Goal: Information Seeking & Learning: Find specific fact

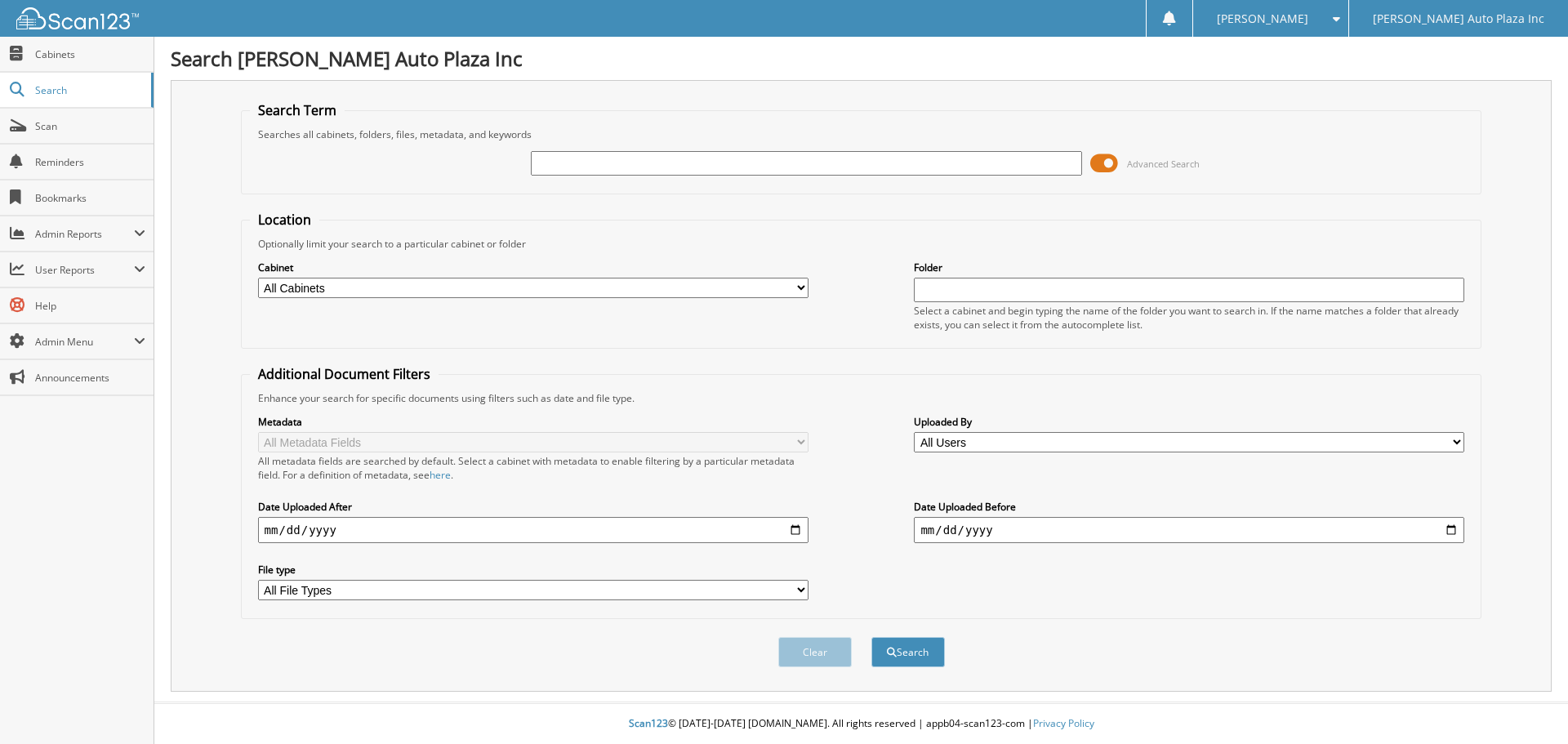
click at [669, 167] on input "text" at bounding box center [805, 163] width 550 height 25
type input "55206"
click at [872, 637] on button "Search" at bounding box center [908, 652] width 73 height 30
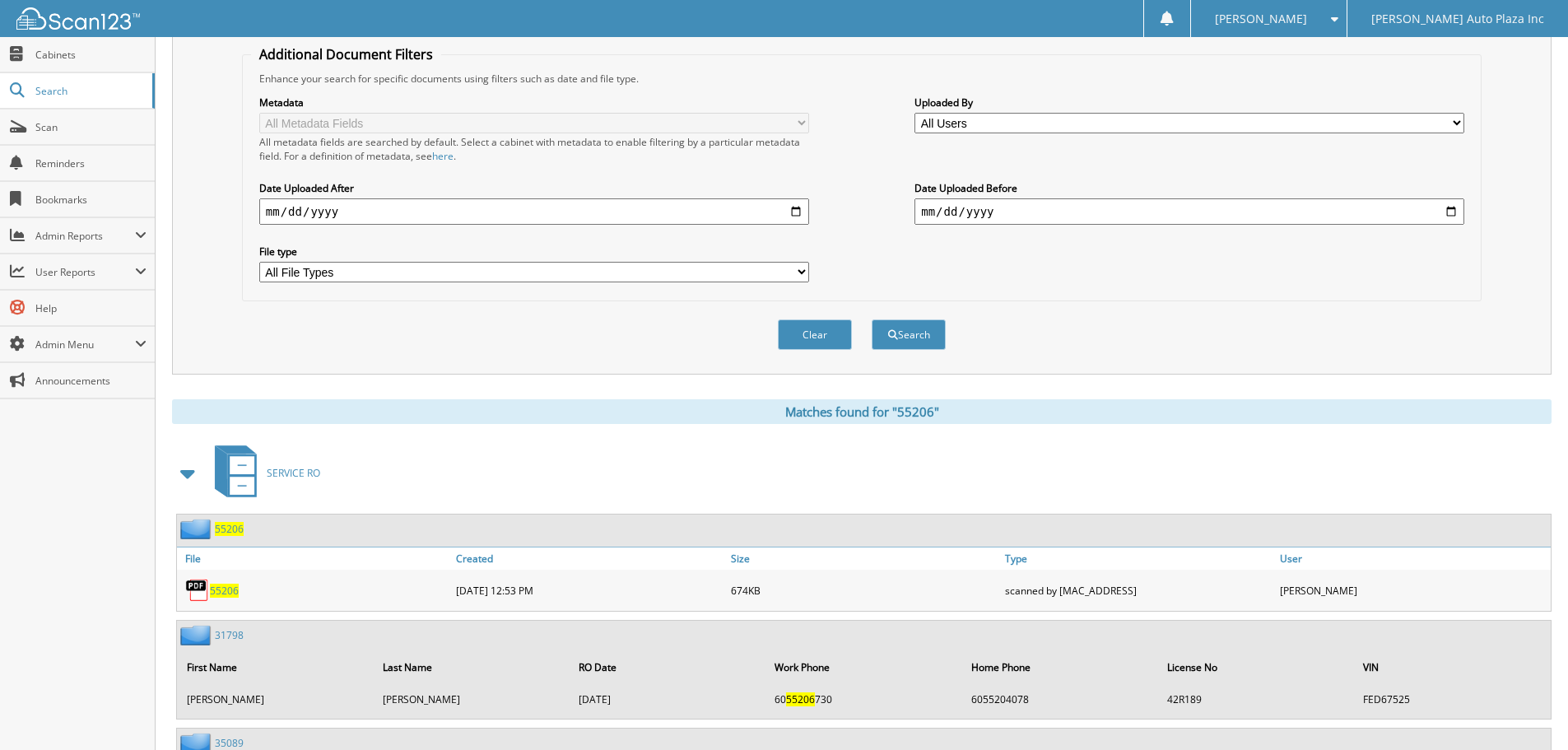
scroll to position [385, 0]
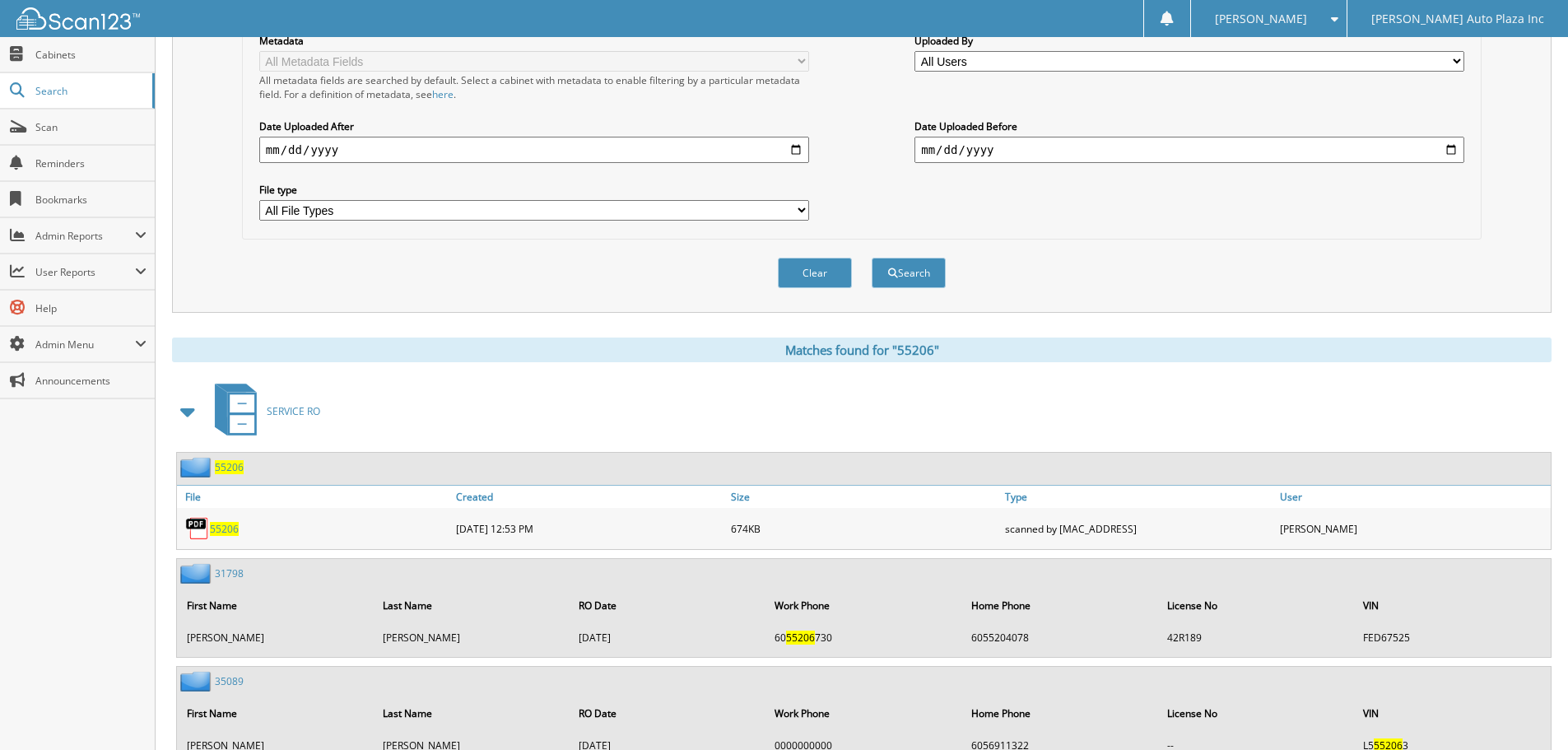
click at [224, 532] on span "55206" at bounding box center [224, 529] width 29 height 14
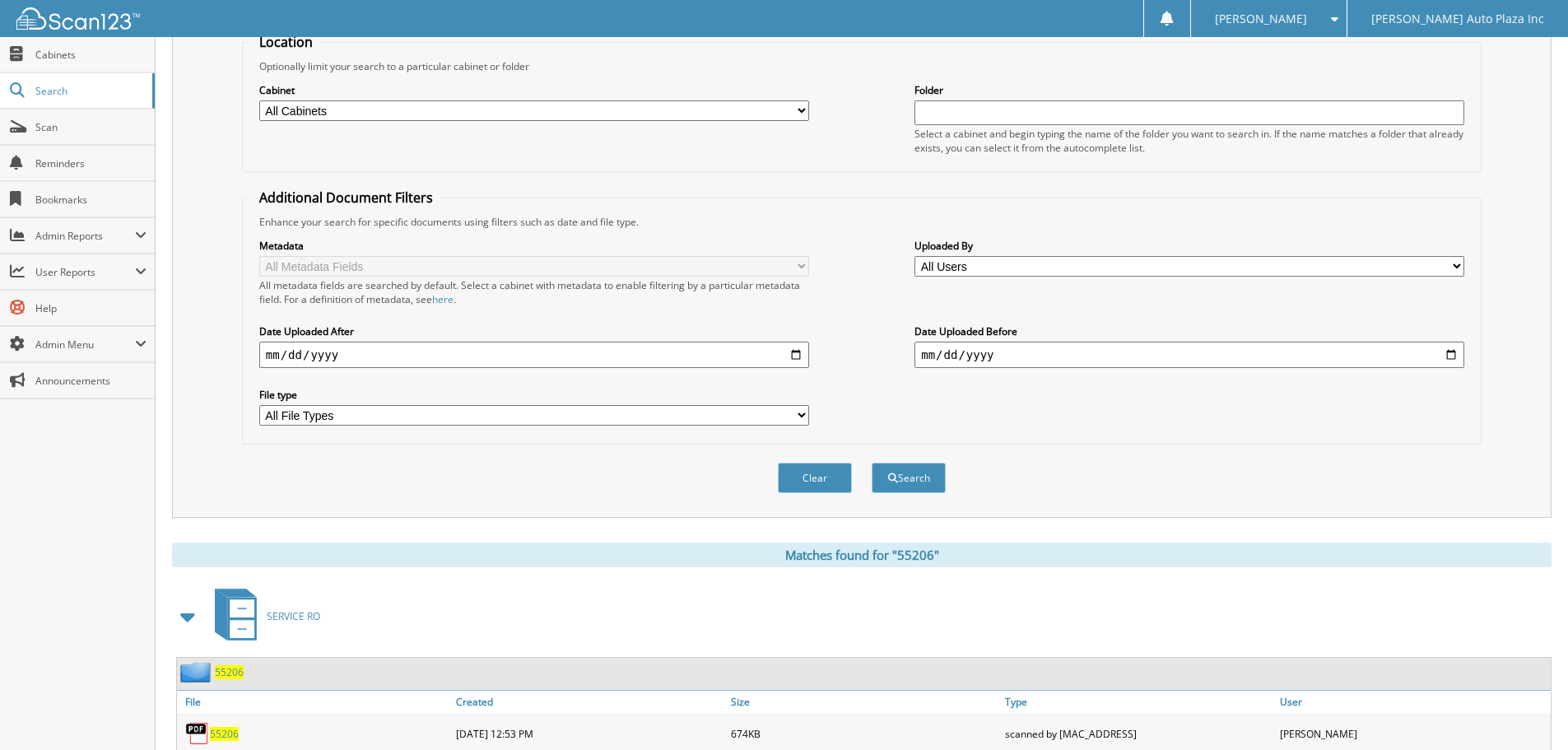
scroll to position [0, 0]
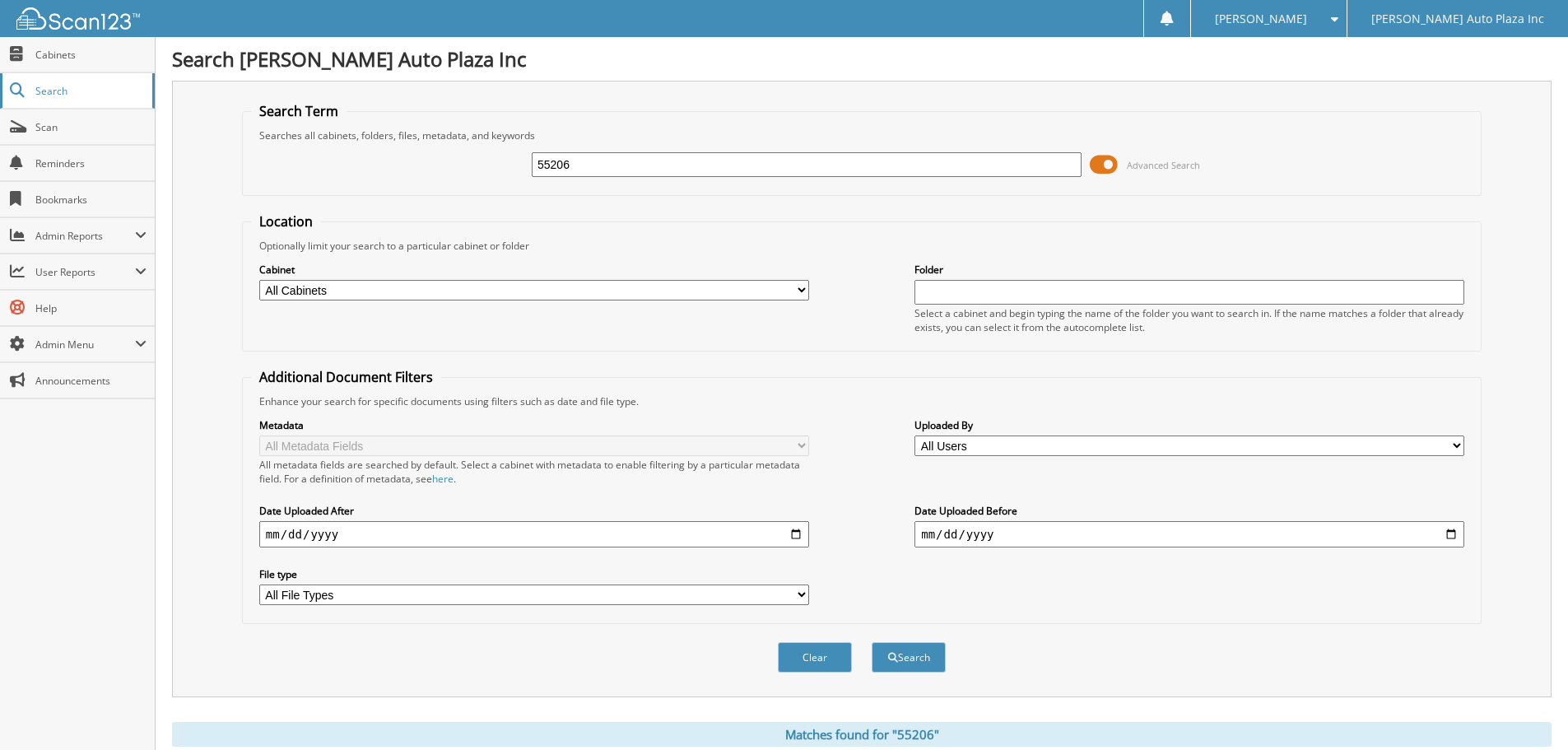
click at [61, 88] on span "Search" at bounding box center [89, 91] width 109 height 14
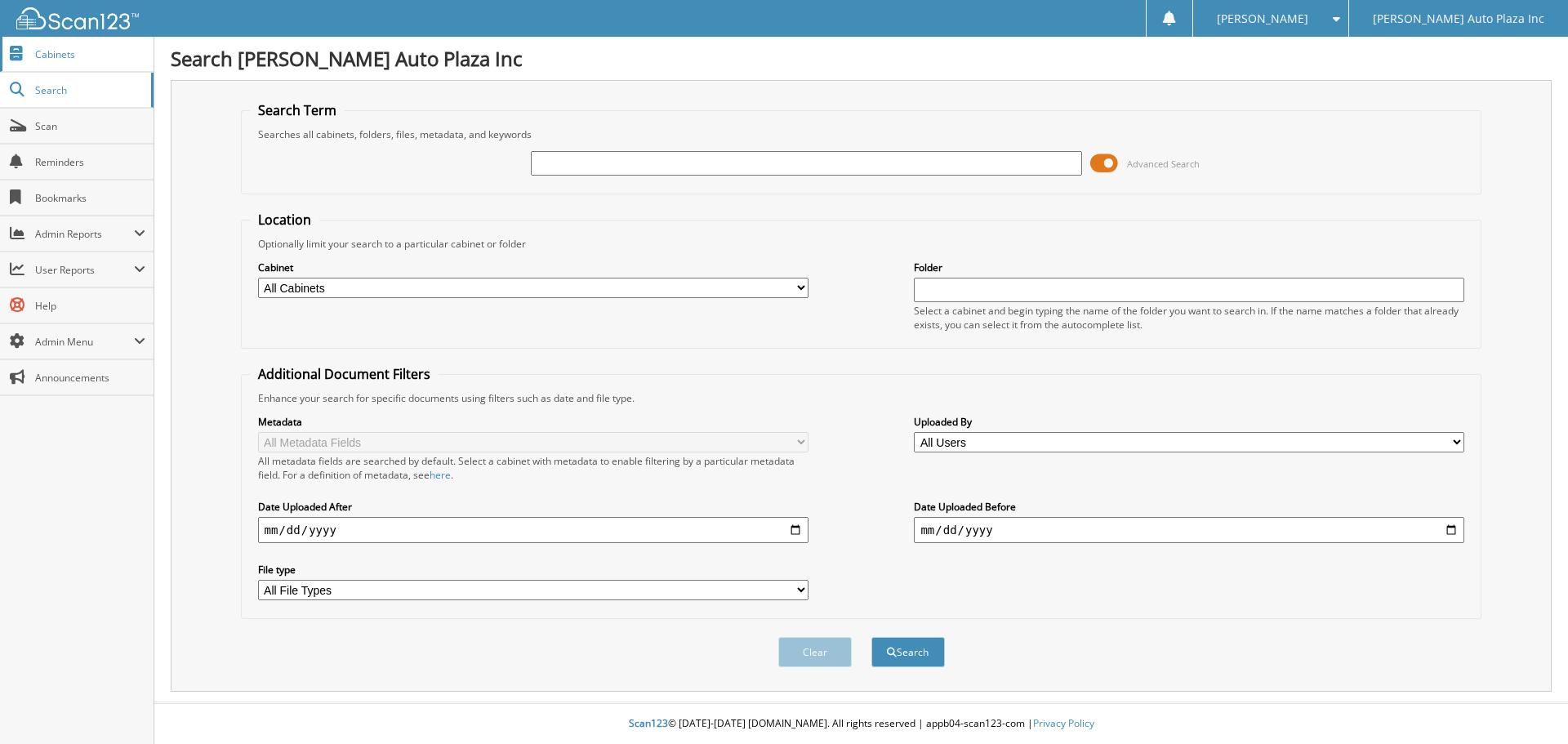
click at [39, 54] on span "Cabinets" at bounding box center [89, 55] width 110 height 14
click at [562, 163] on input "text" at bounding box center [805, 163] width 550 height 25
type input "44589"
click at [872, 637] on button "Search" at bounding box center [908, 652] width 73 height 30
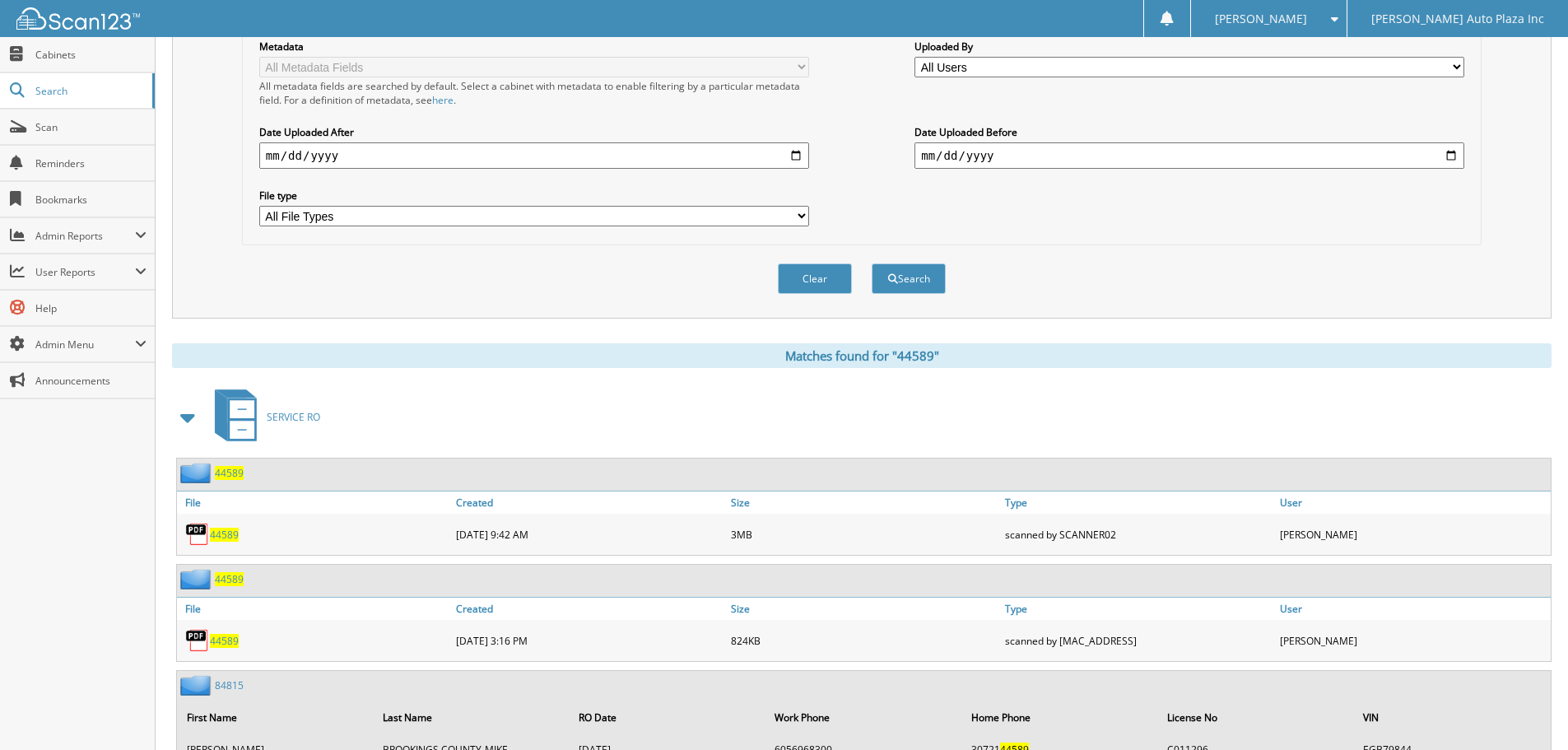
scroll to position [494, 0]
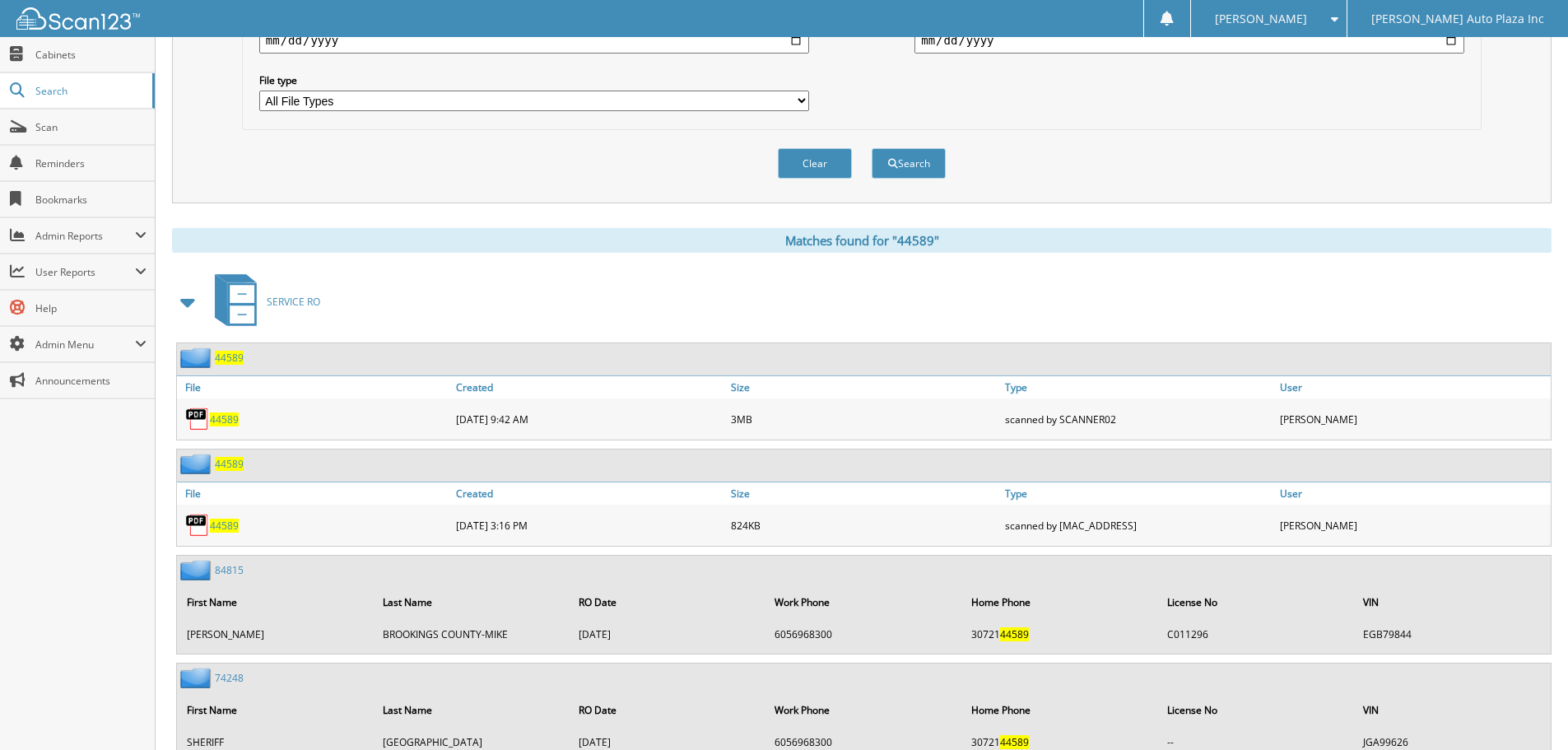
click at [226, 530] on span "44589" at bounding box center [224, 526] width 29 height 14
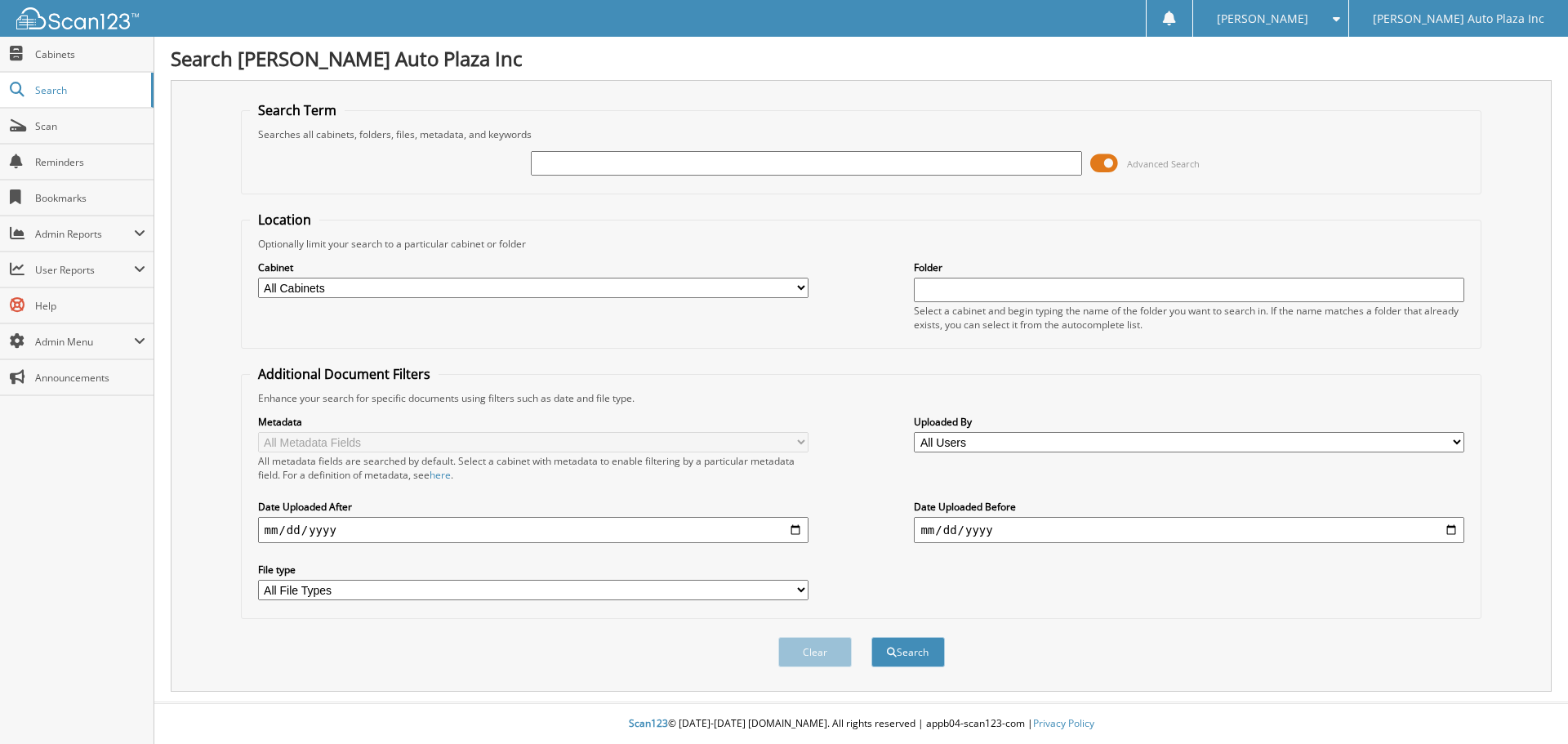
click at [571, 159] on input "text" at bounding box center [805, 163] width 550 height 25
type input "44589"
click at [872, 637] on button "Search" at bounding box center [908, 652] width 73 height 30
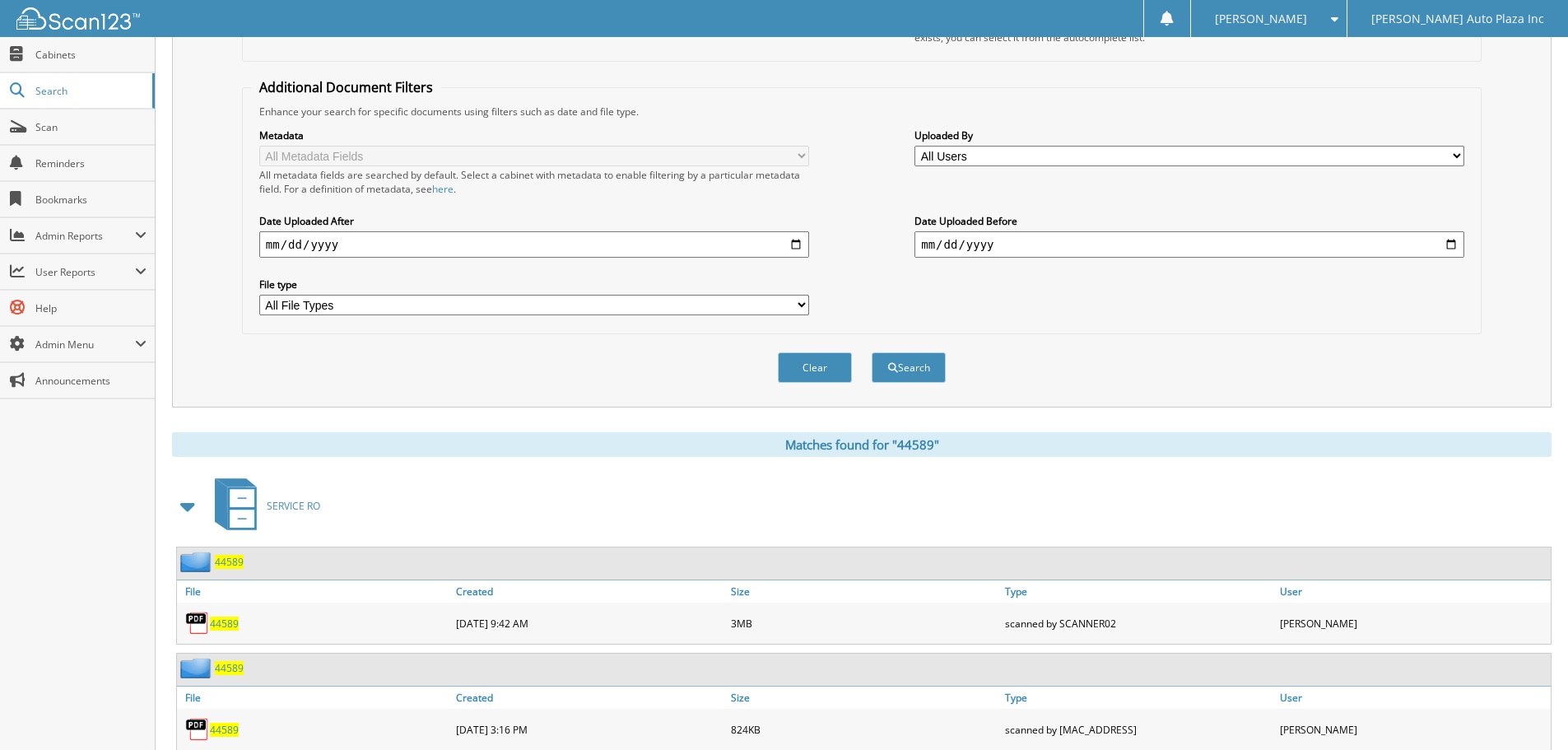
scroll to position [385, 0]
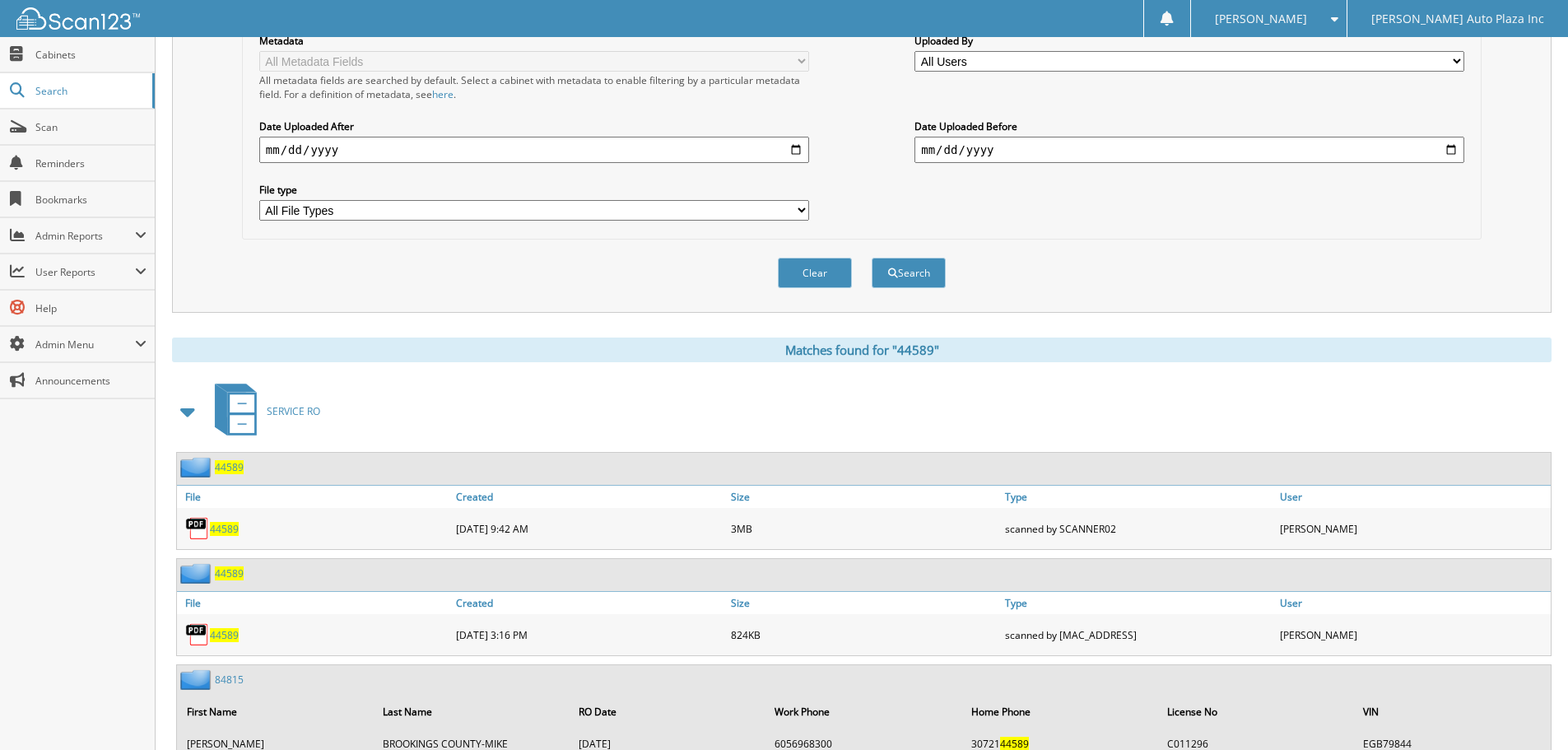
click at [217, 635] on span "44589" at bounding box center [224, 635] width 29 height 14
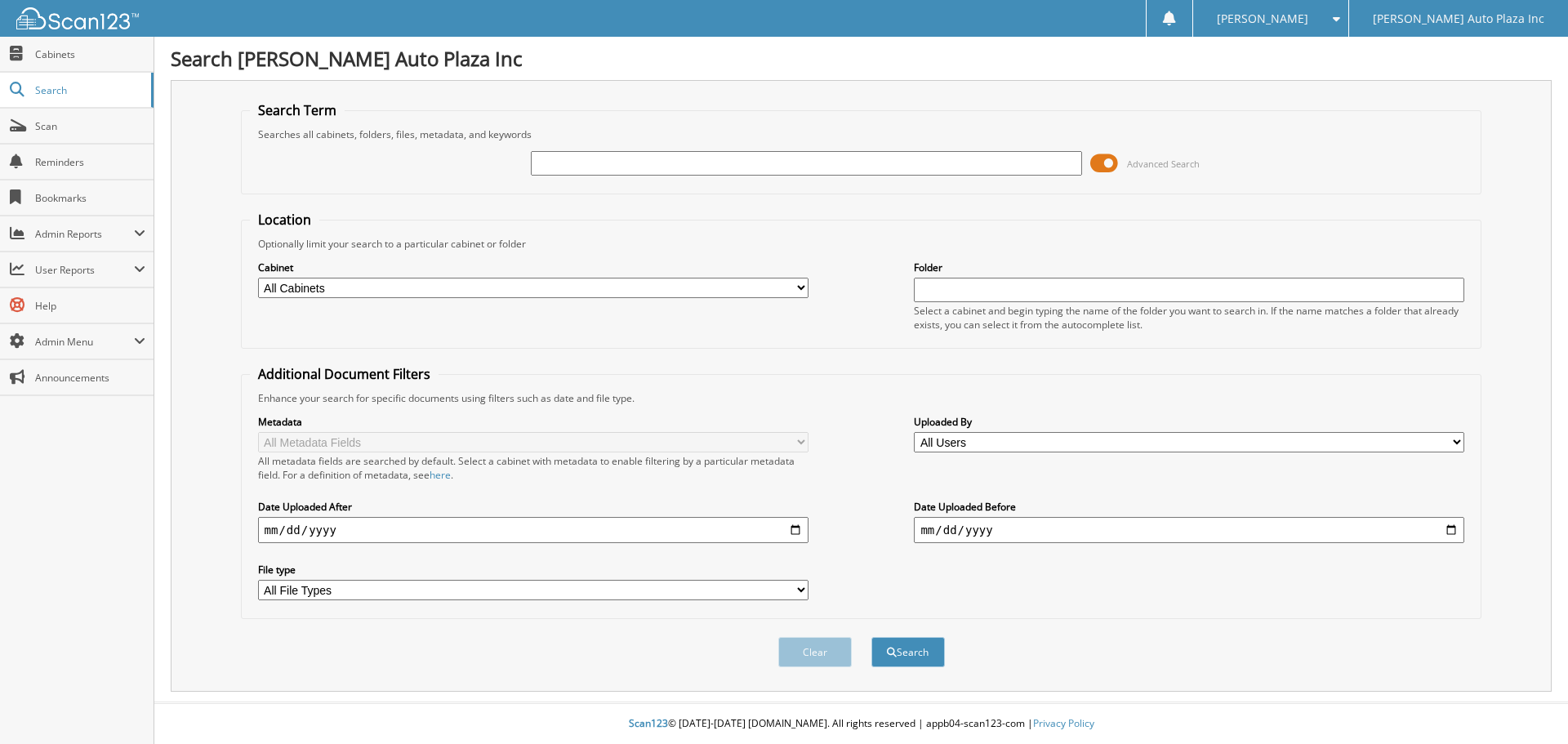
click at [600, 168] on input "text" at bounding box center [805, 163] width 550 height 25
type input "44637"
click at [872, 637] on button "Search" at bounding box center [908, 652] width 73 height 30
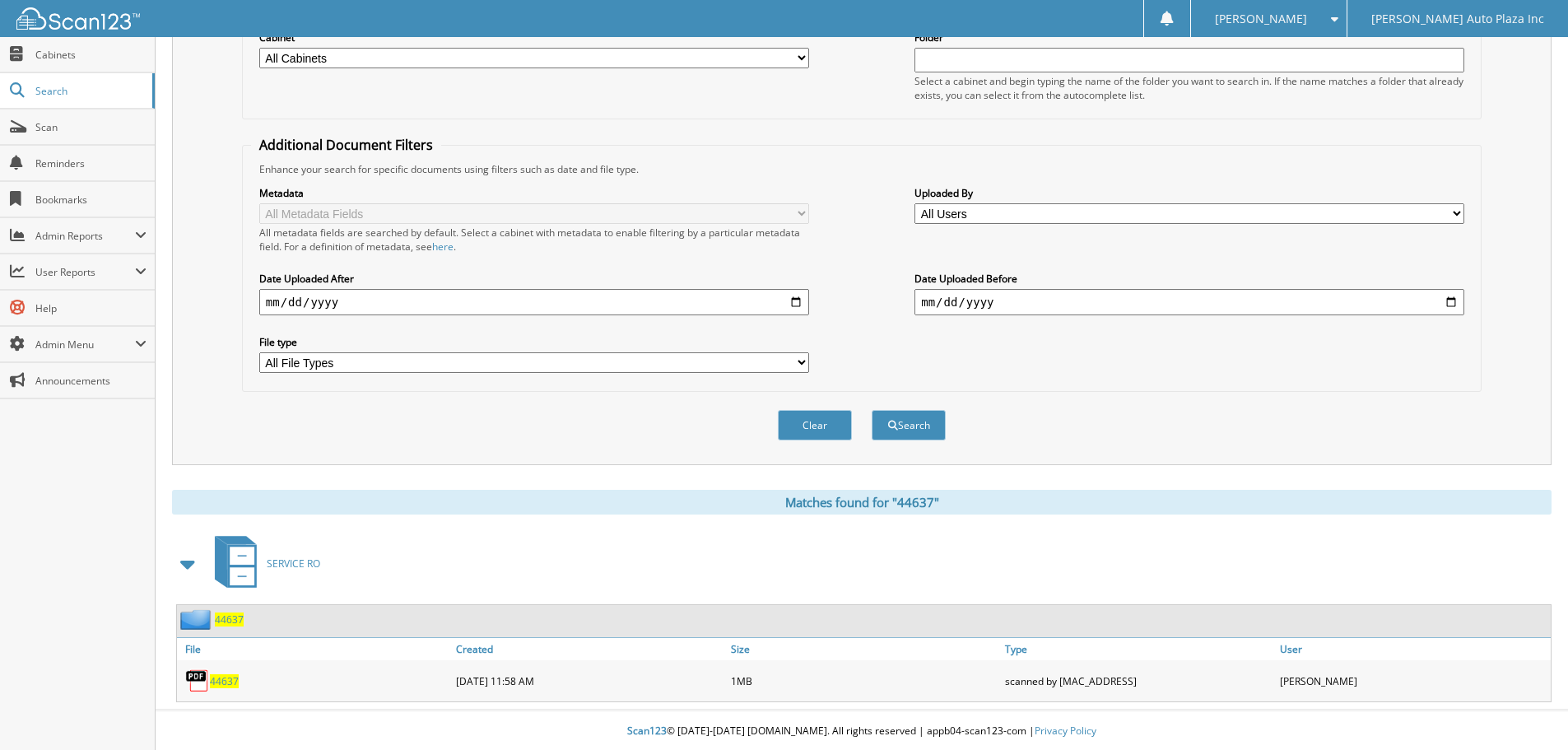
scroll to position [235, 0]
click at [227, 678] on span "44637" at bounding box center [224, 680] width 29 height 14
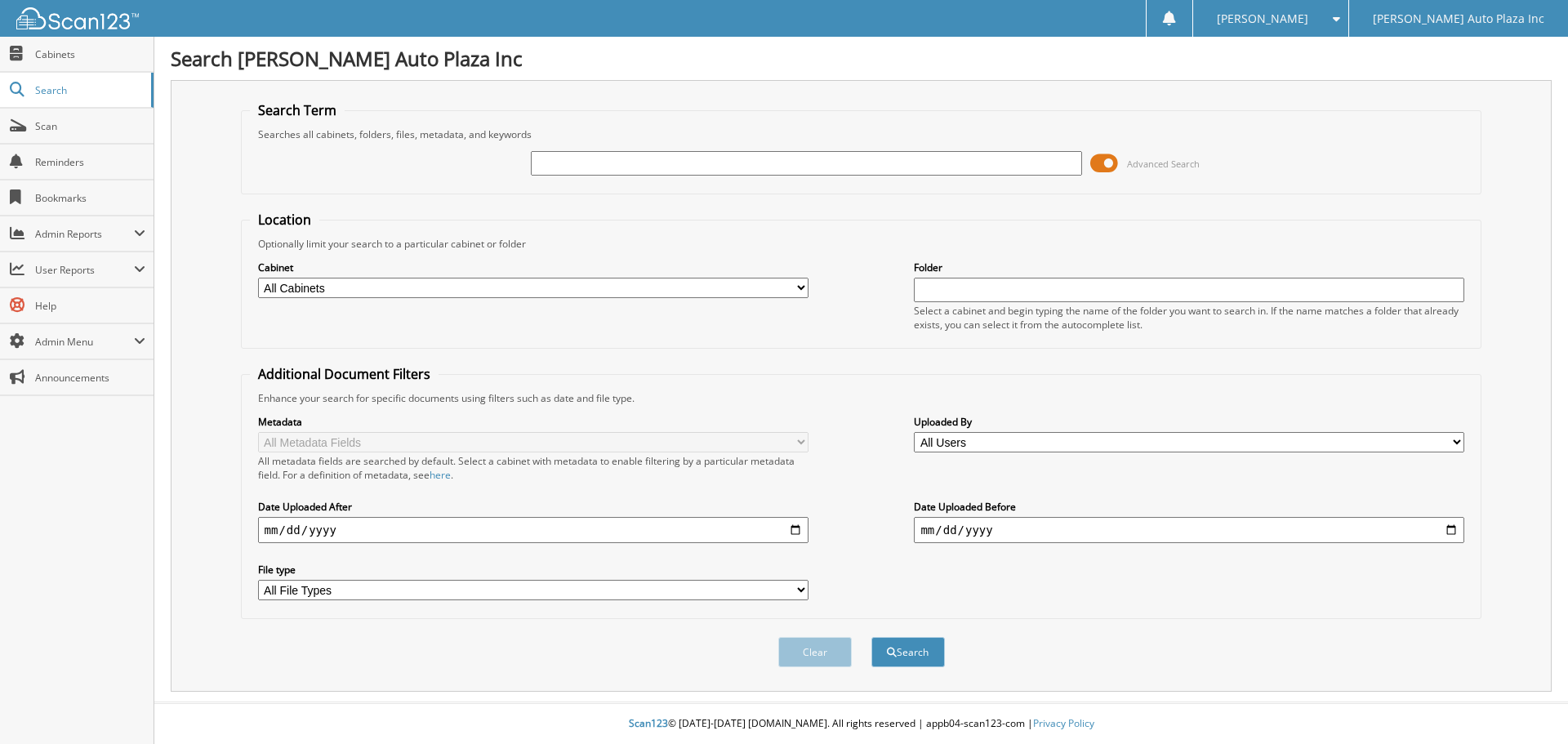
click at [597, 160] on input "text" at bounding box center [805, 163] width 550 height 25
type input "48286"
click at [872, 637] on button "Search" at bounding box center [908, 652] width 73 height 30
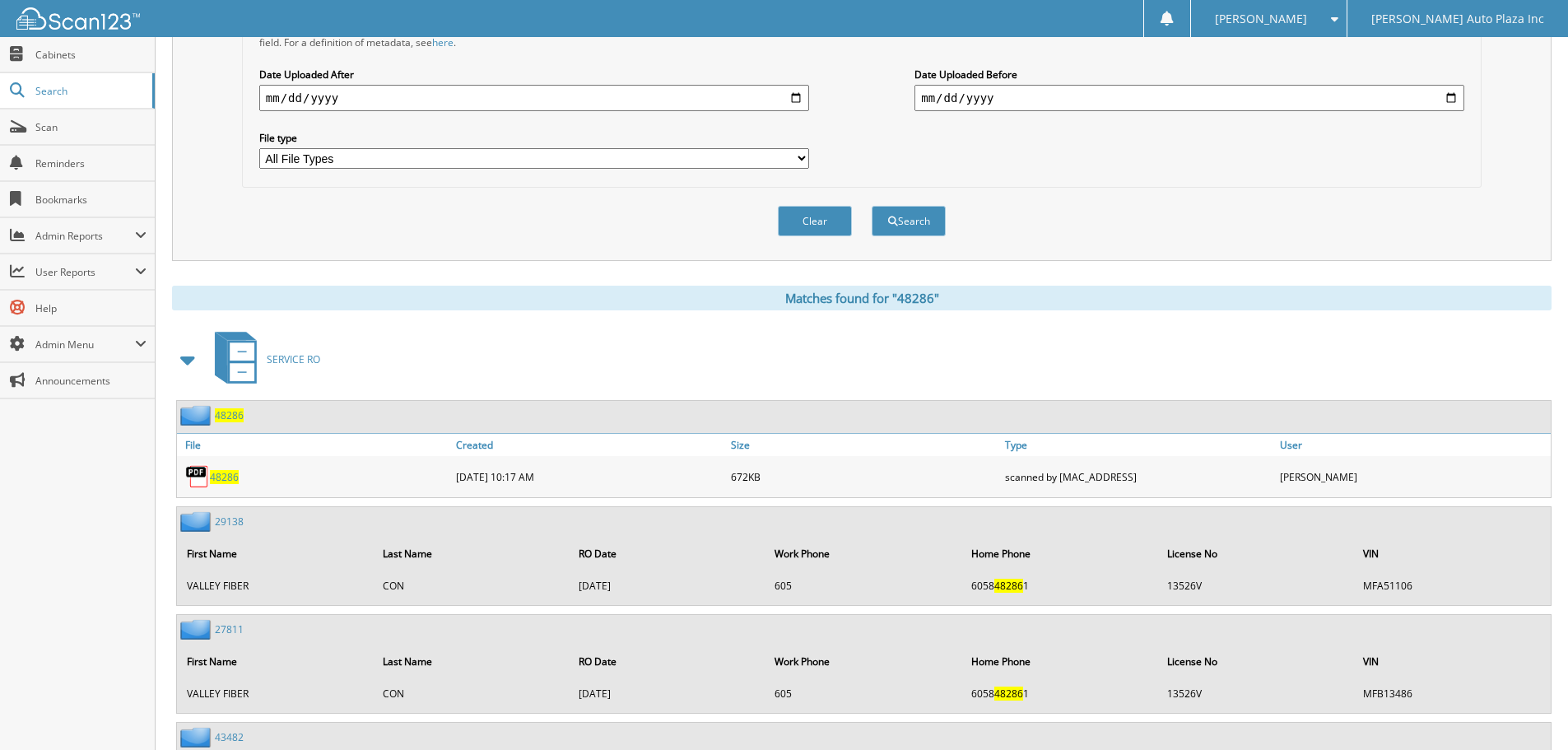
scroll to position [439, 0]
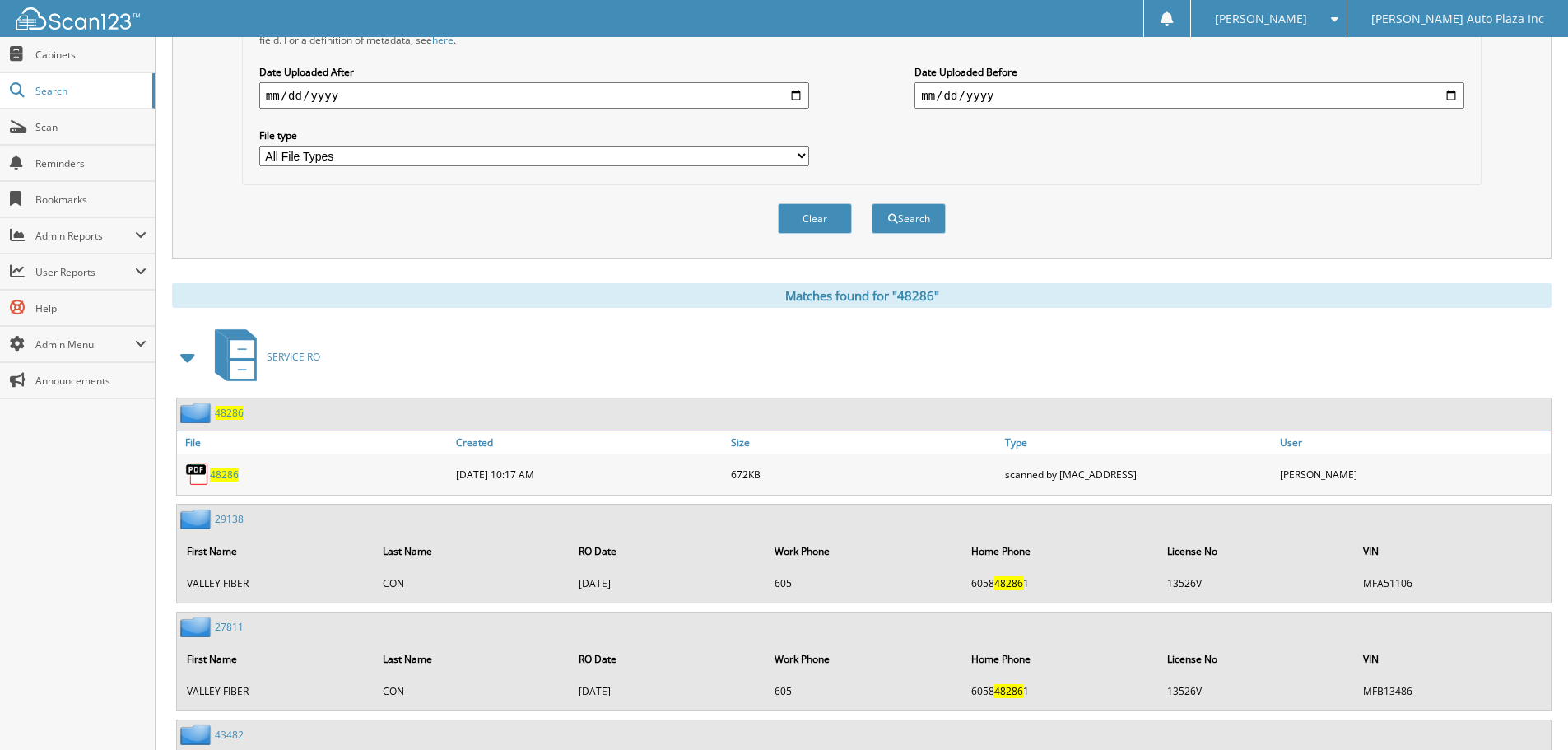
click at [223, 476] on span "48286" at bounding box center [224, 475] width 29 height 14
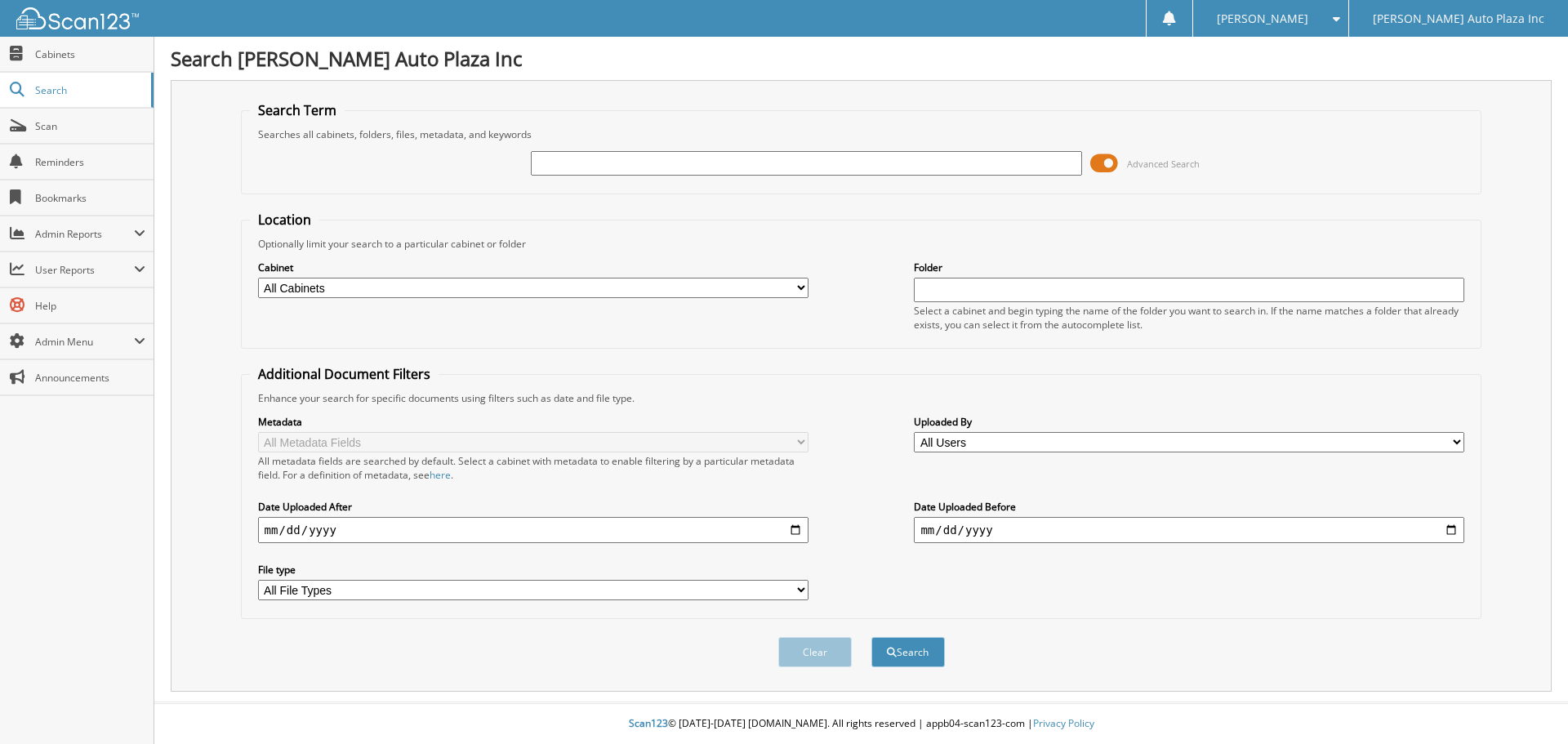
click at [598, 168] on input "text" at bounding box center [805, 163] width 550 height 25
type input "48236"
click at [872, 637] on button "Search" at bounding box center [908, 652] width 73 height 30
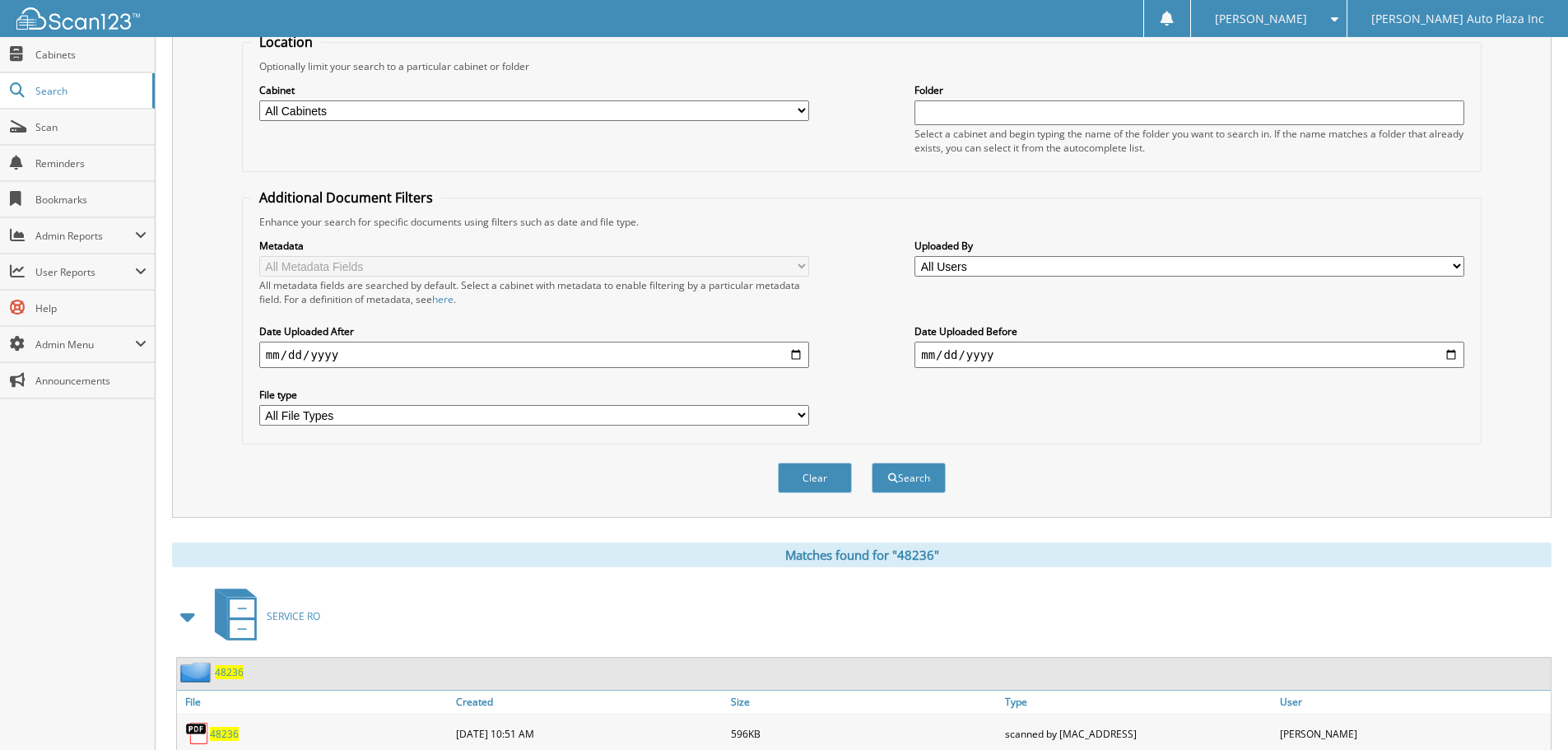
scroll to position [235, 0]
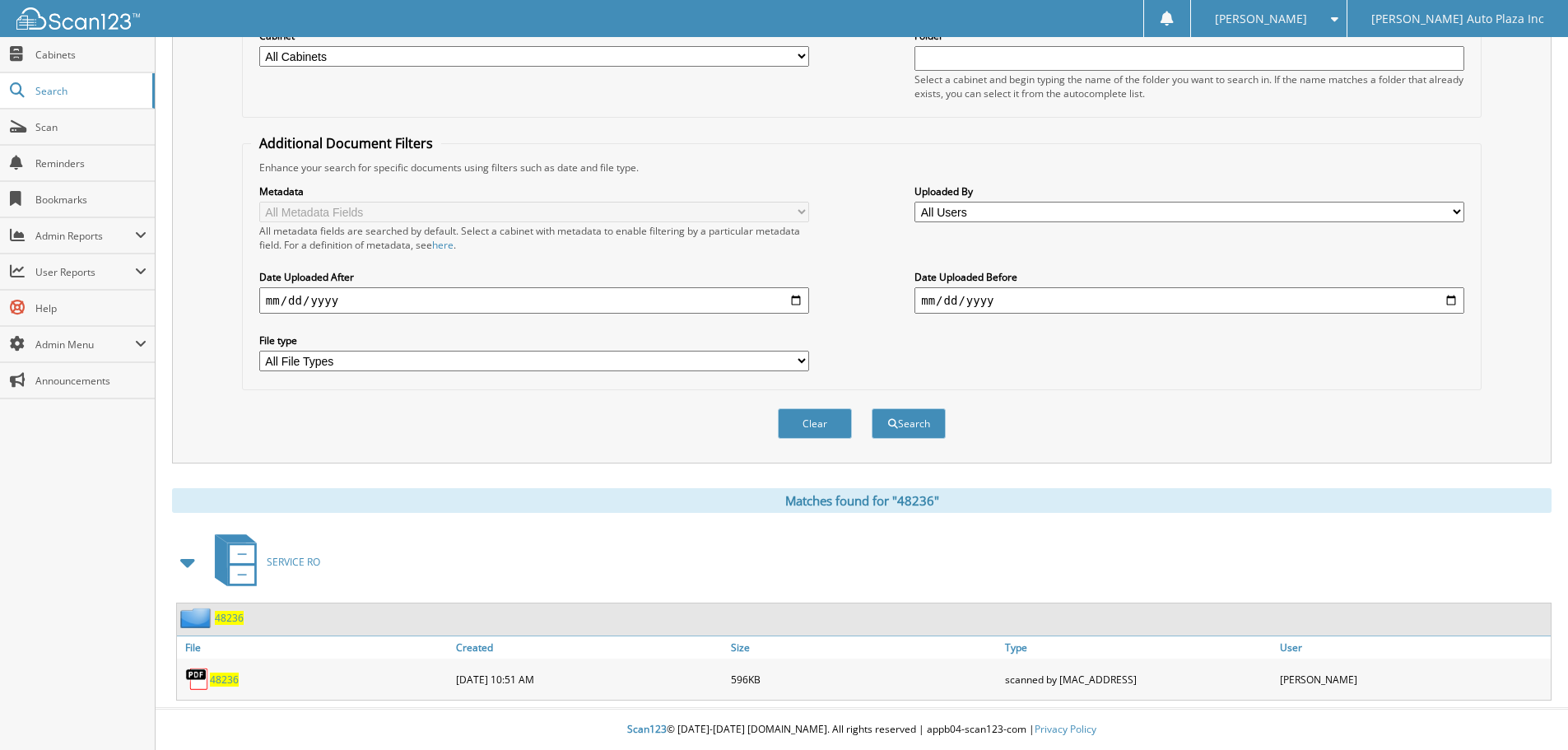
click at [220, 679] on span "48236" at bounding box center [224, 680] width 29 height 14
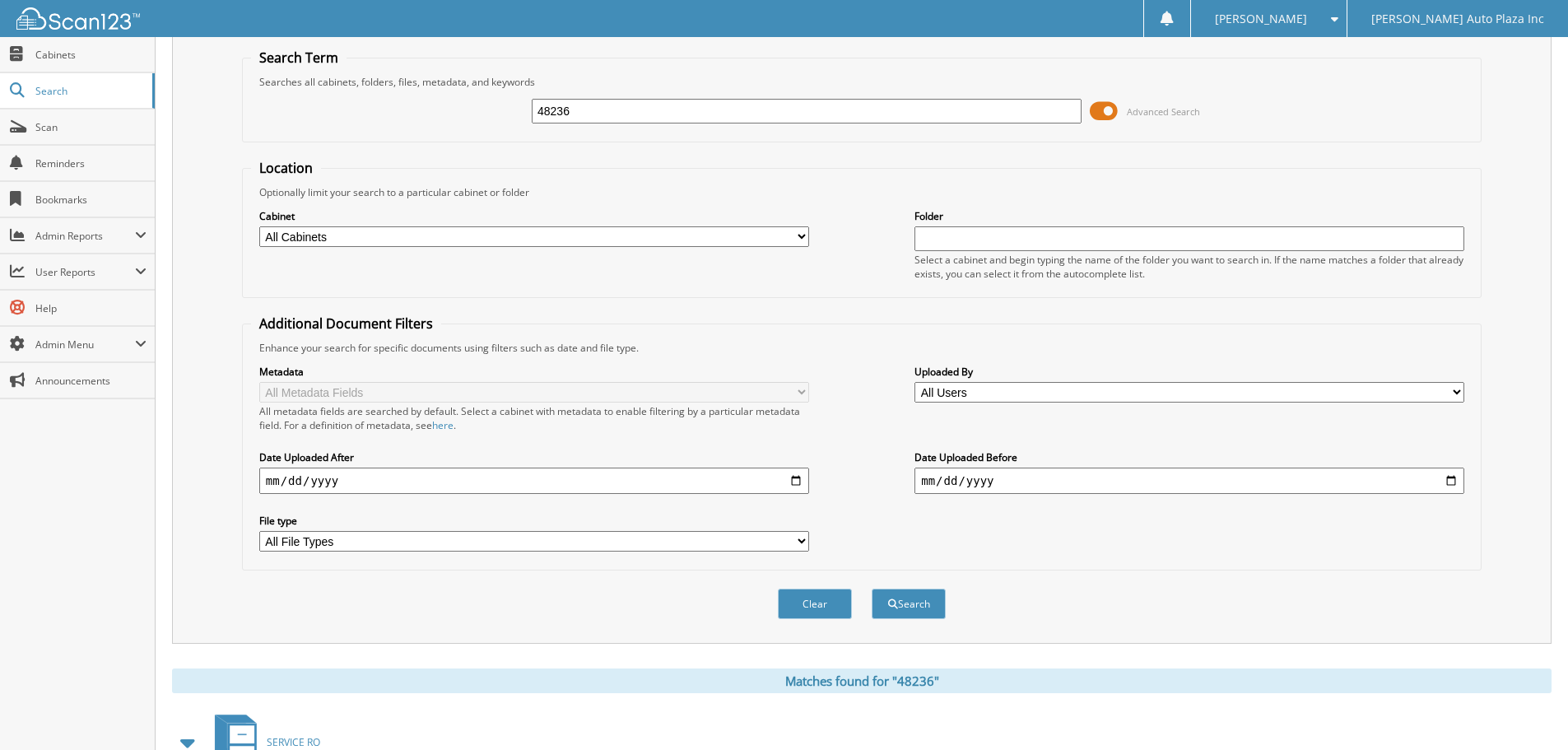
scroll to position [0, 0]
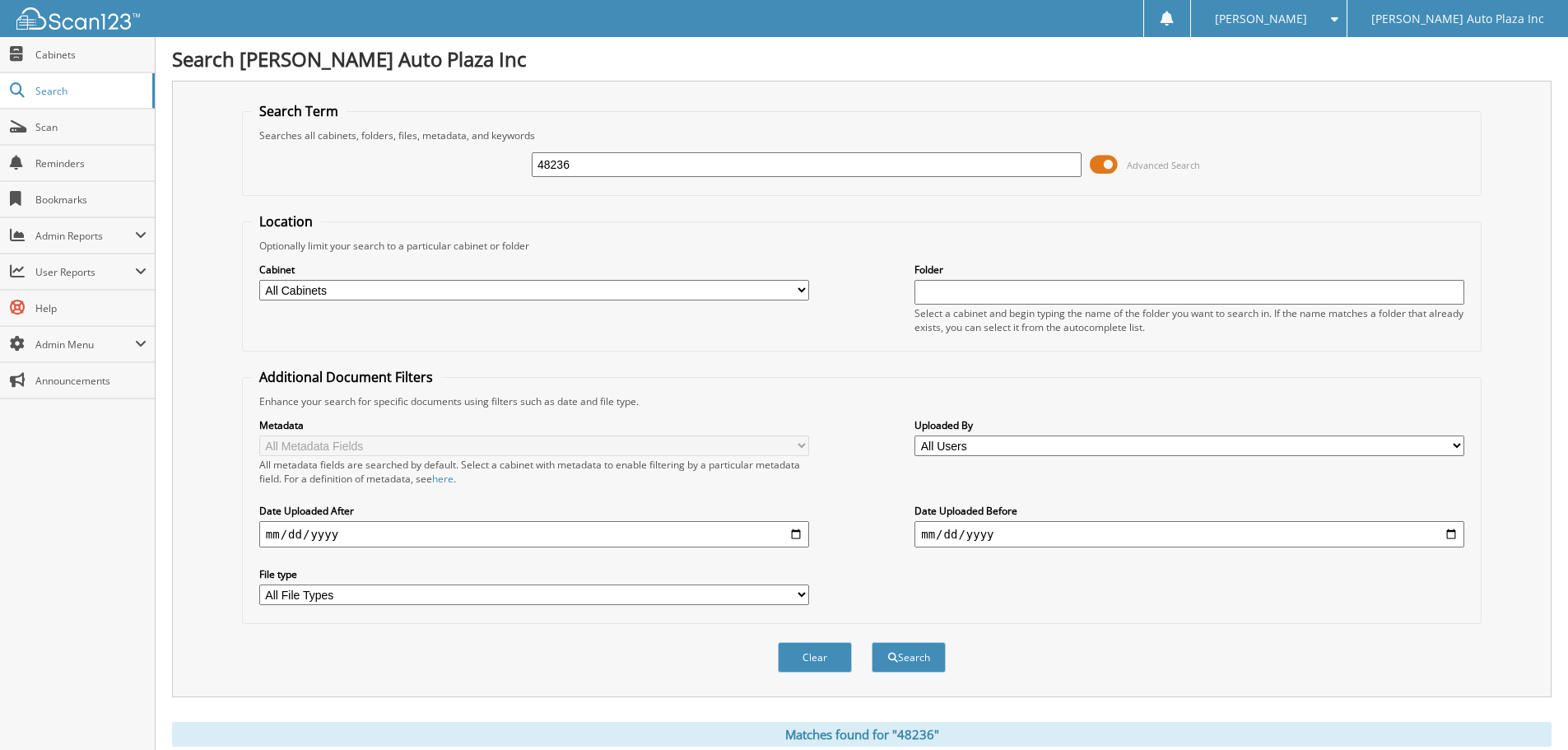
drag, startPoint x: 614, startPoint y: 161, endPoint x: 436, endPoint y: 167, distance: 178.1
click at [460, 181] on div "48236 Advanced Search" at bounding box center [861, 164] width 1221 height 44
type input "48286"
click at [871, 642] on button "Search" at bounding box center [908, 657] width 74 height 30
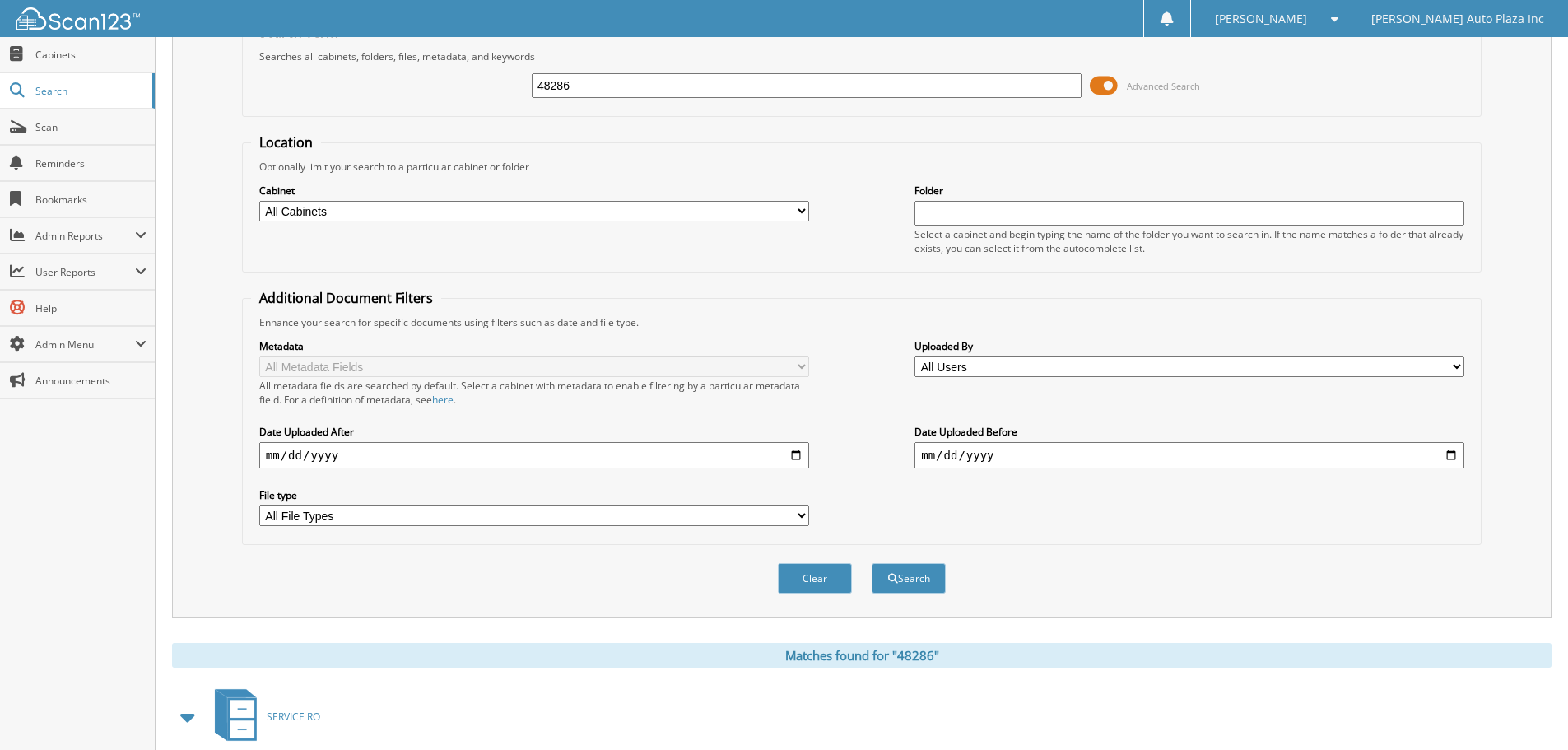
scroll to position [385, 0]
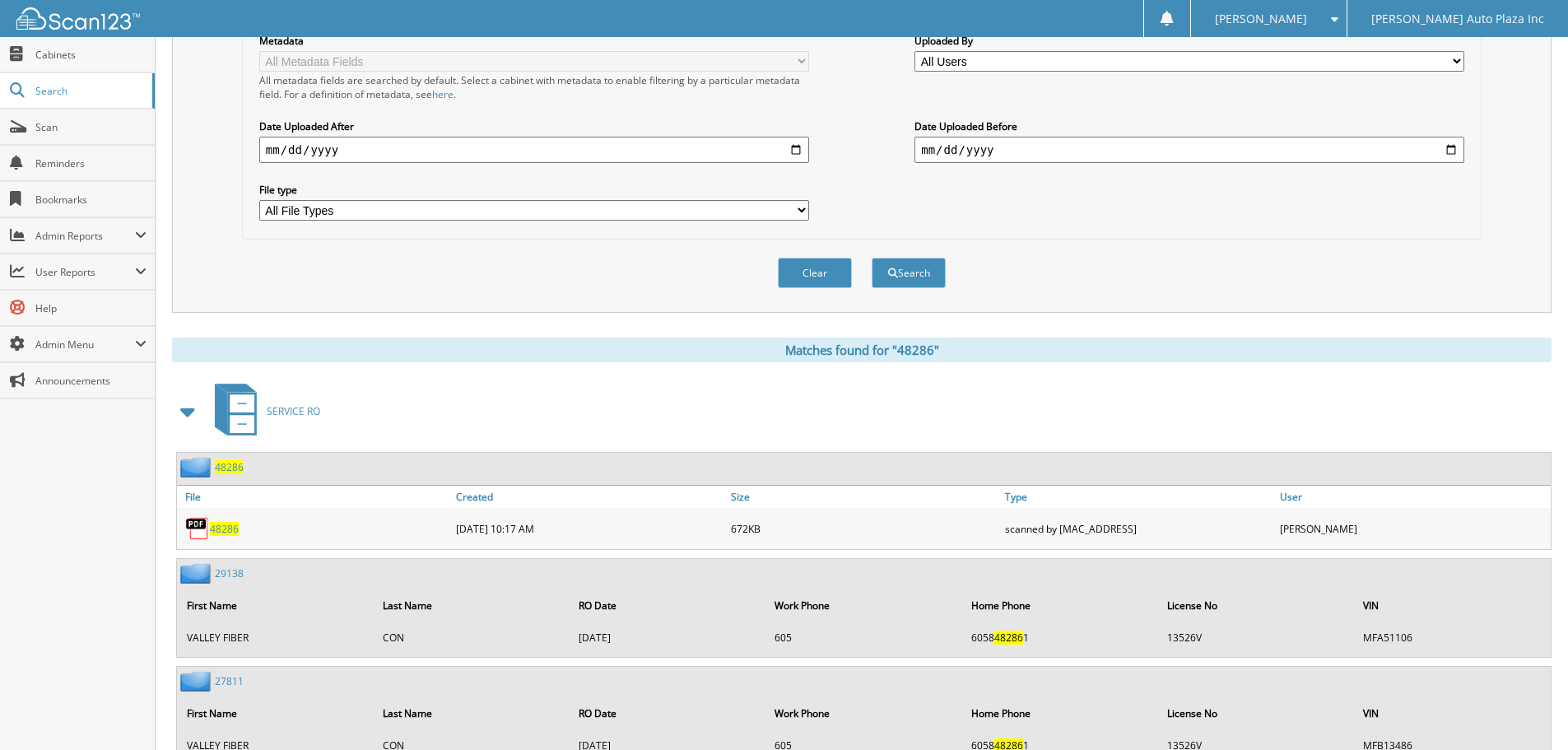
click at [216, 534] on span "48286" at bounding box center [224, 529] width 29 height 14
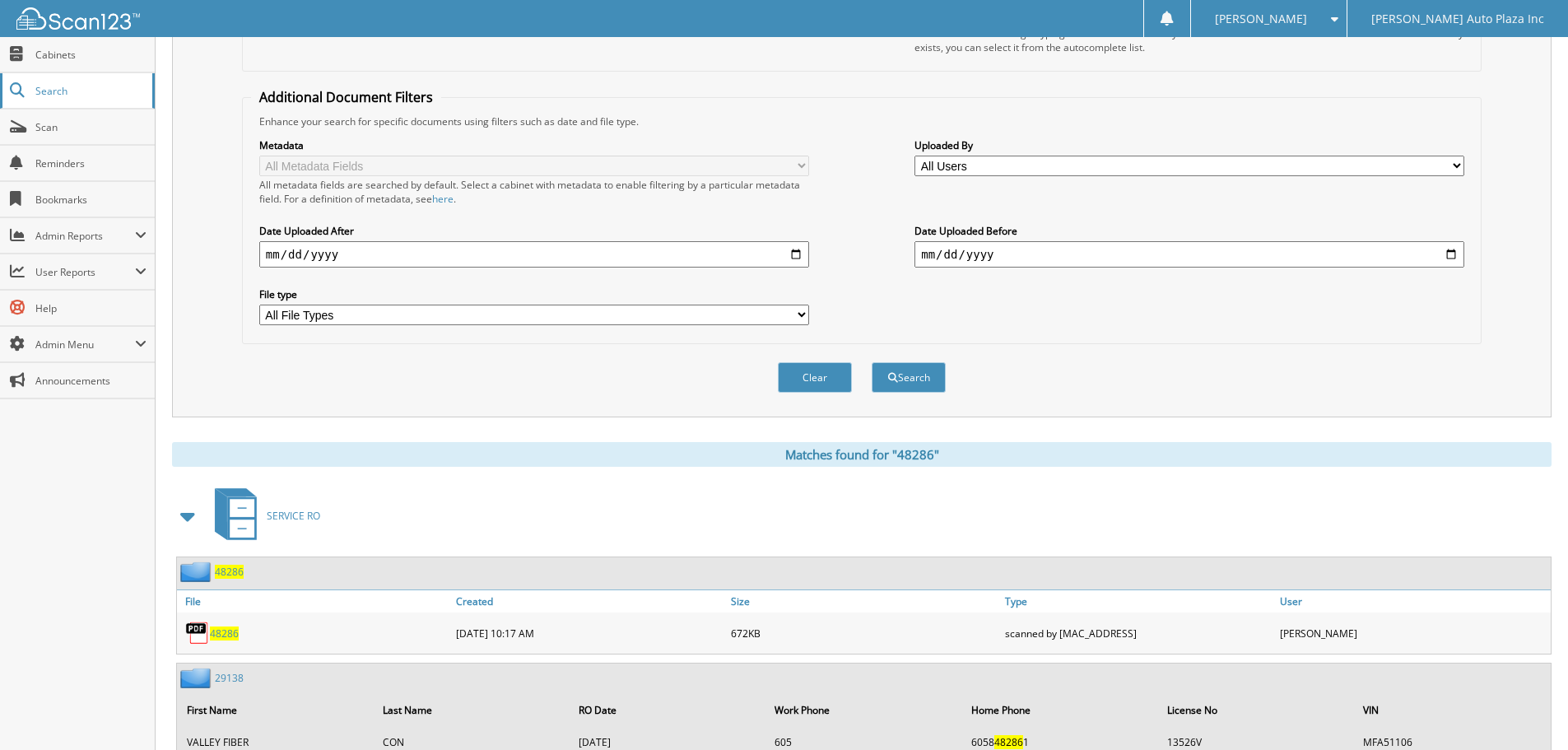
scroll to position [0, 0]
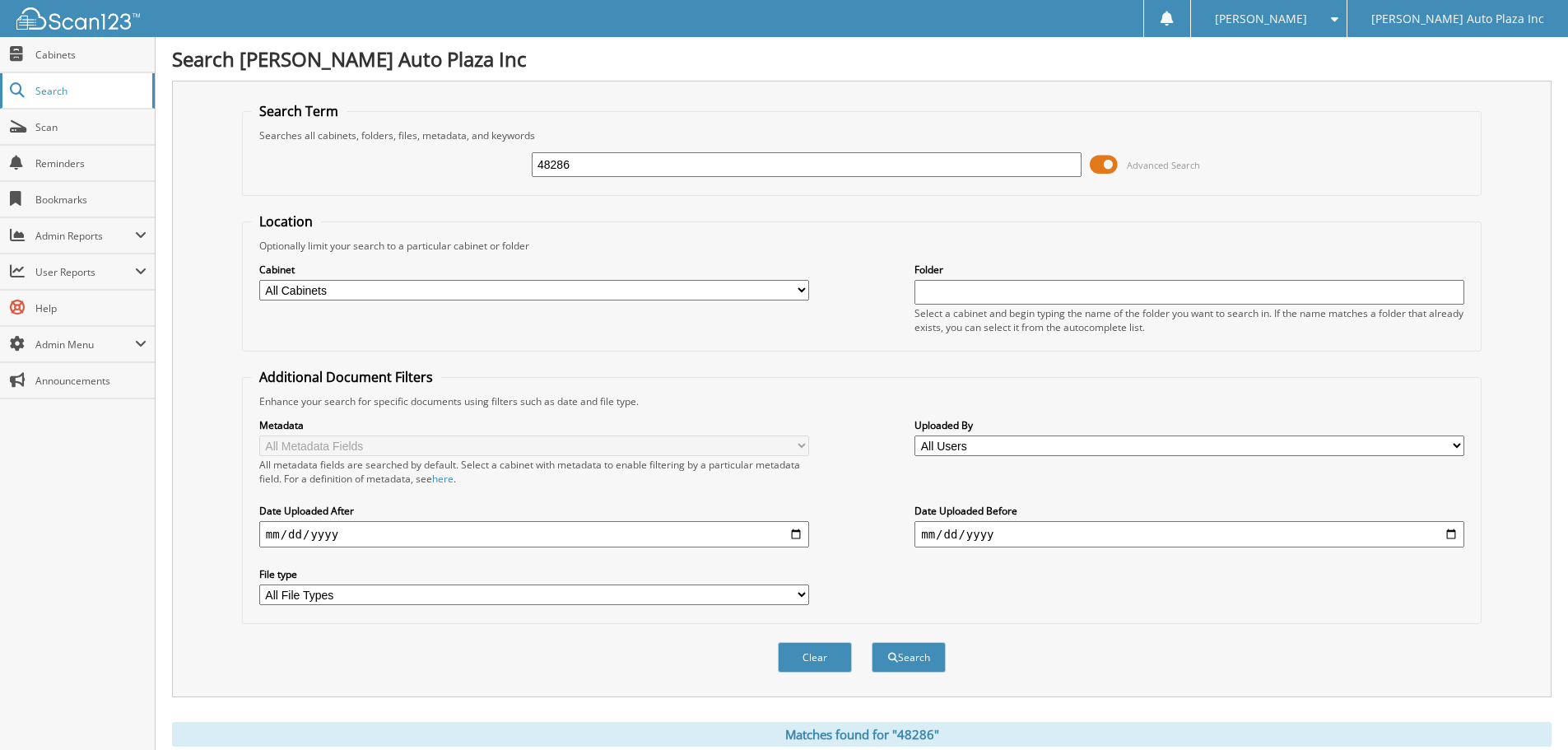
click at [52, 95] on span "Search" at bounding box center [89, 91] width 109 height 14
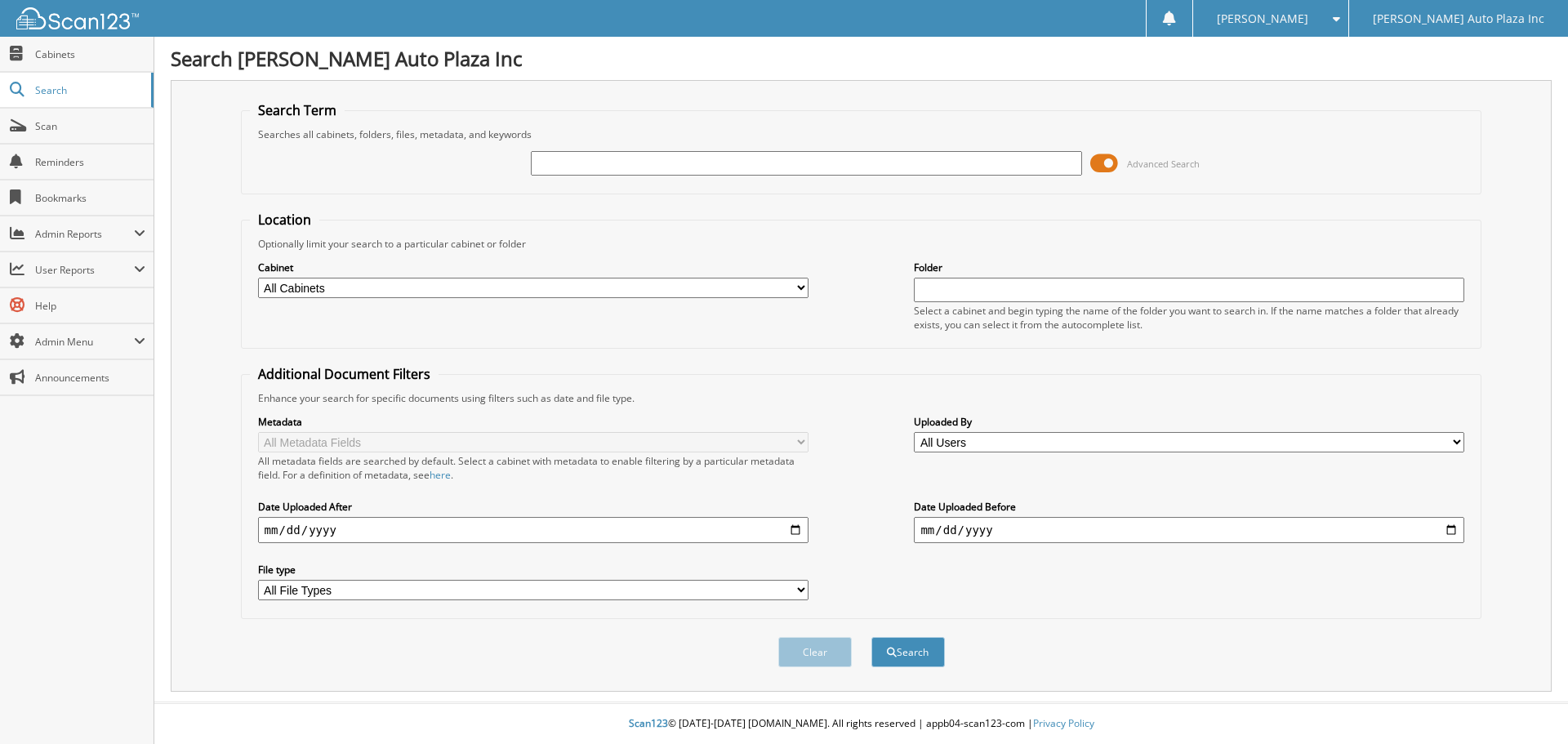
click at [576, 171] on input "text" at bounding box center [805, 163] width 550 height 25
type input "49"
click at [546, 166] on input "text" at bounding box center [805, 163] width 550 height 25
type input "49043"
click at [872, 637] on button "Search" at bounding box center [908, 652] width 73 height 30
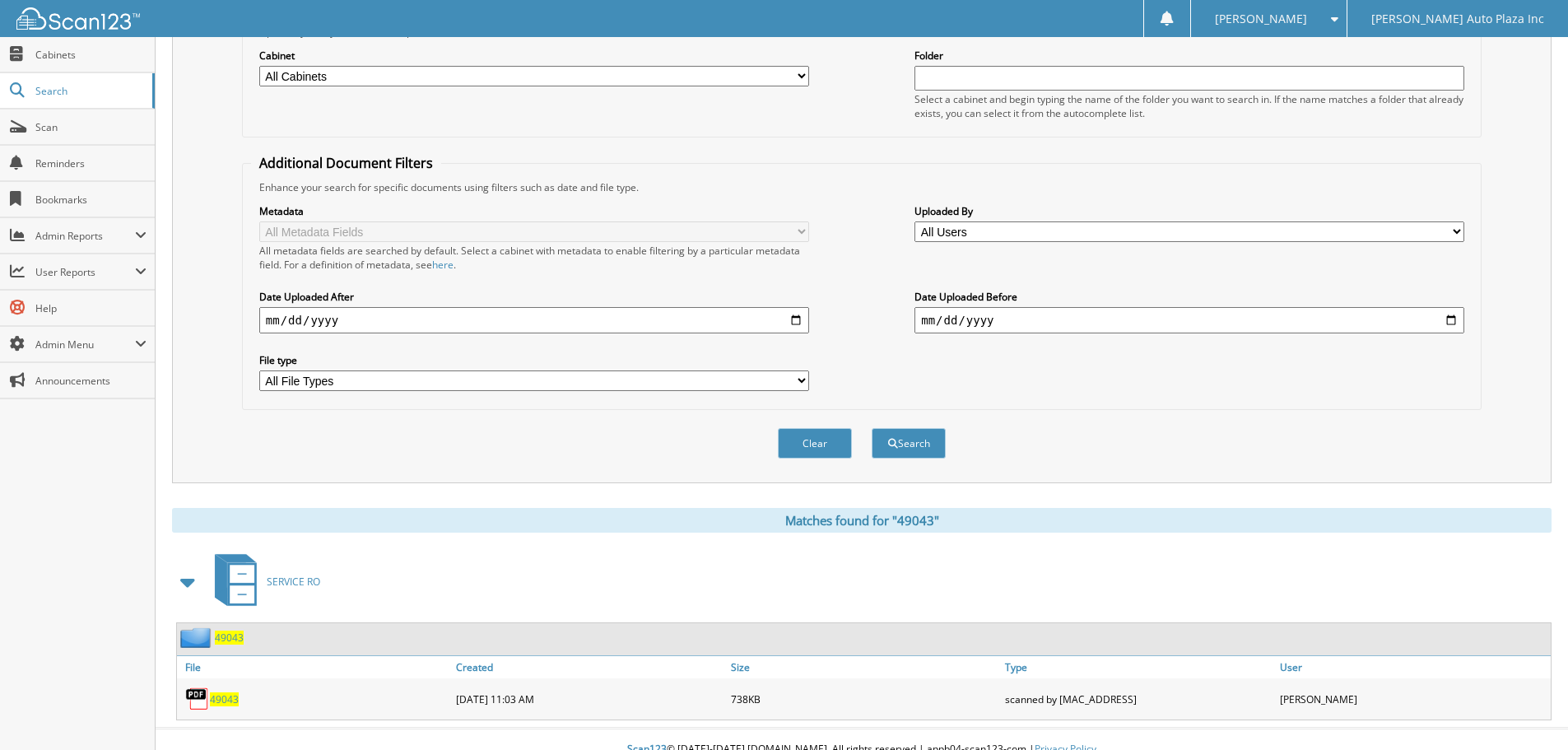
scroll to position [235, 0]
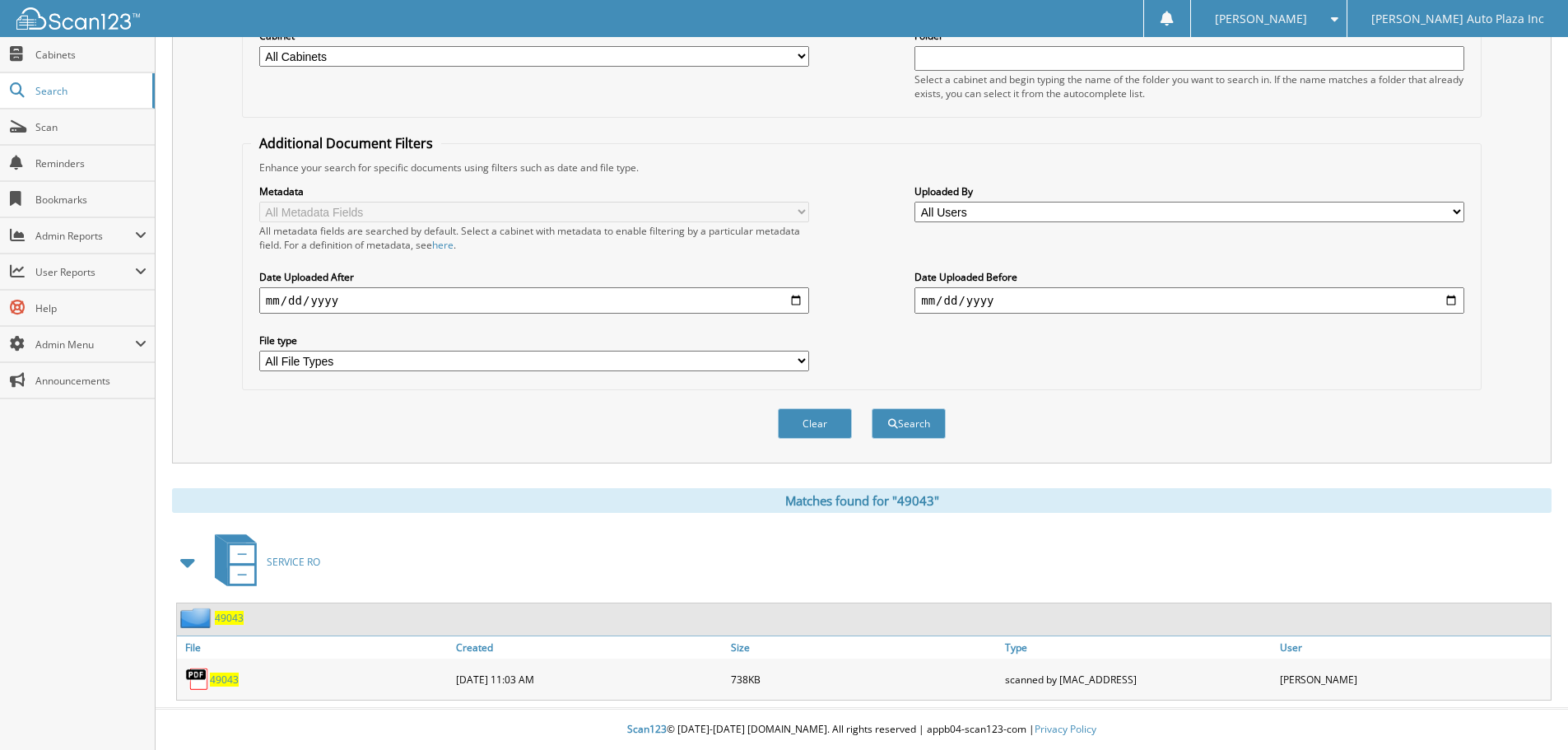
click at [222, 677] on span "49043" at bounding box center [224, 680] width 29 height 14
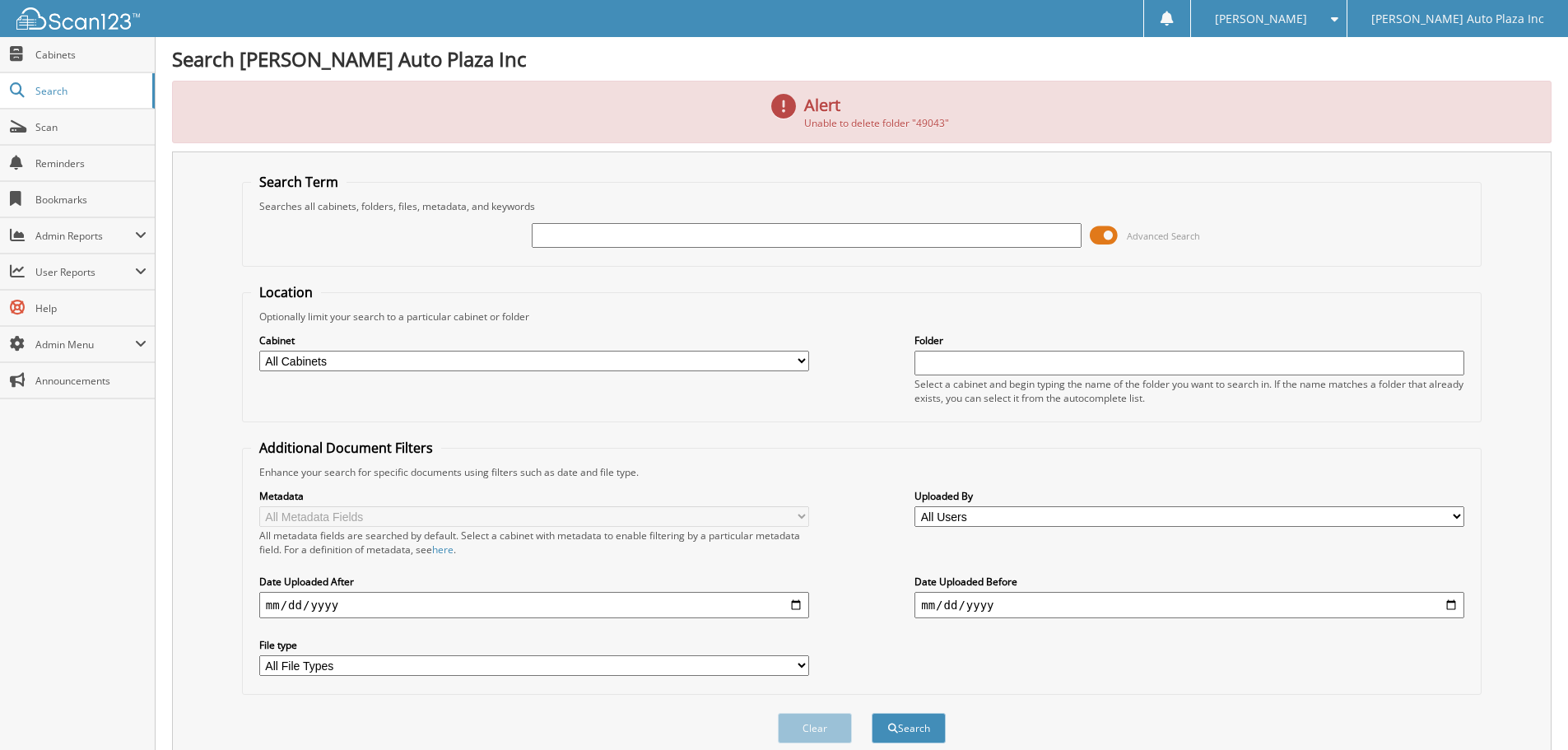
click at [588, 232] on input "text" at bounding box center [806, 235] width 550 height 25
type input "49043"
click at [871, 713] on button "Search" at bounding box center [908, 728] width 74 height 30
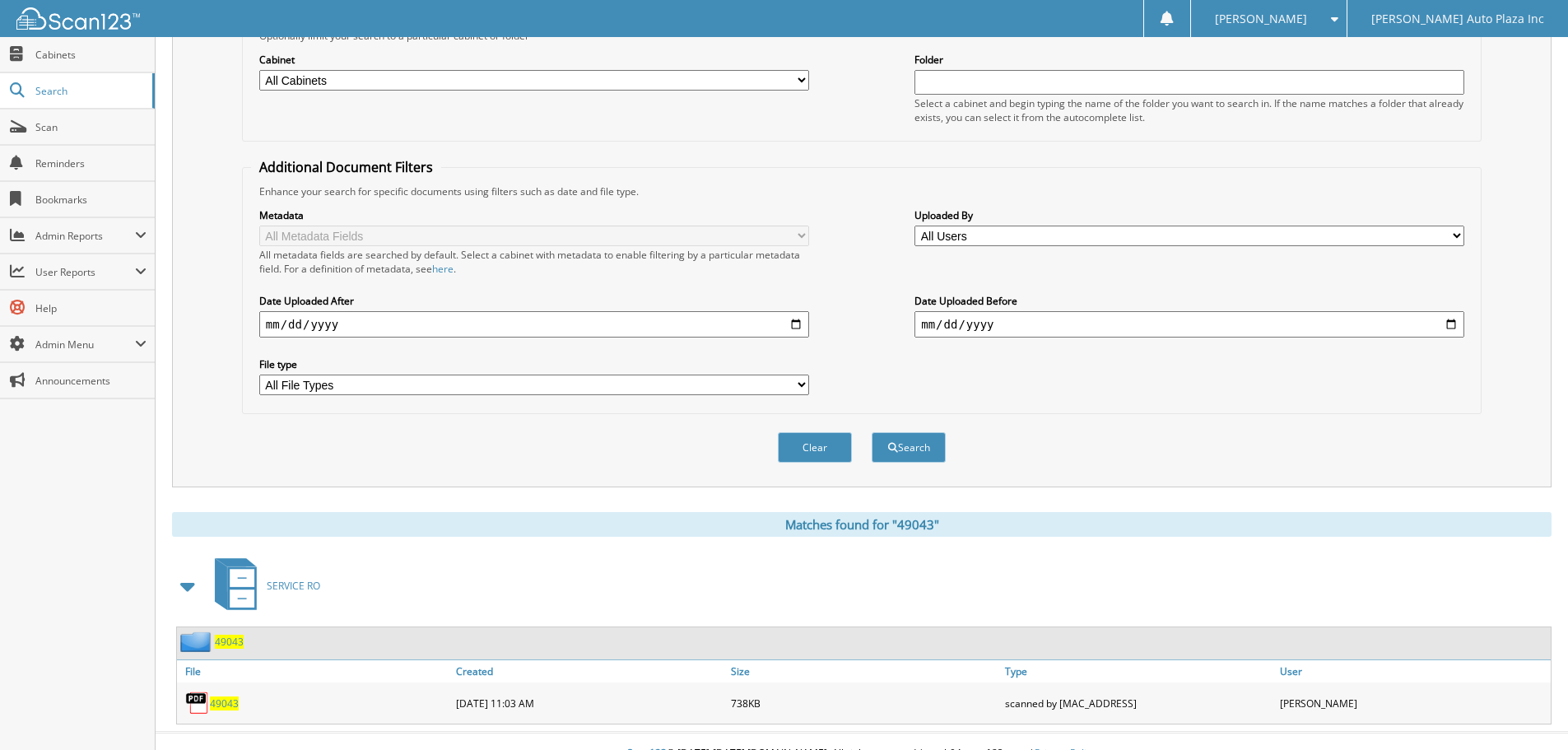
scroll to position [235, 0]
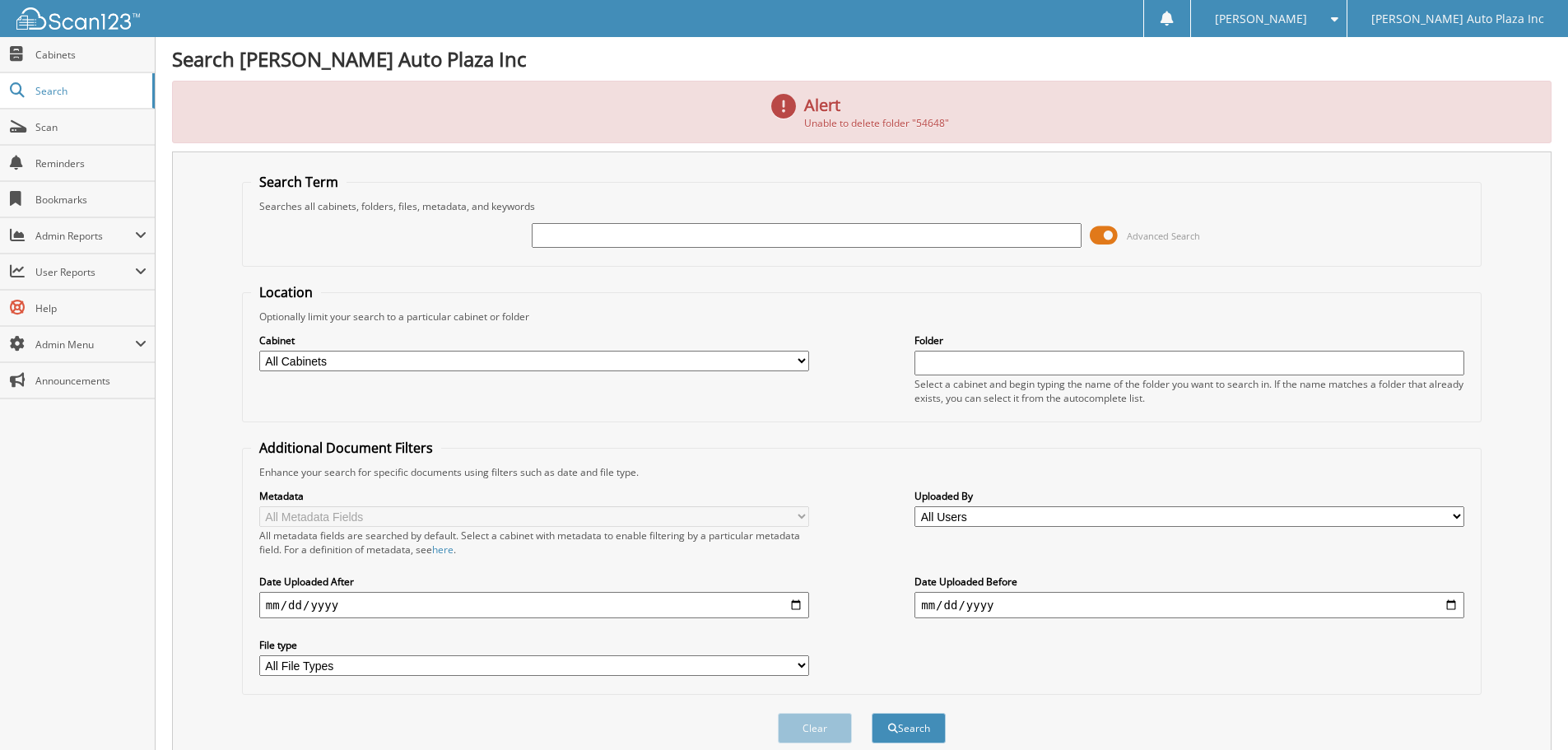
click at [567, 242] on input "text" at bounding box center [806, 235] width 550 height 25
type input "54648"
click at [871, 713] on button "Search" at bounding box center [908, 728] width 74 height 30
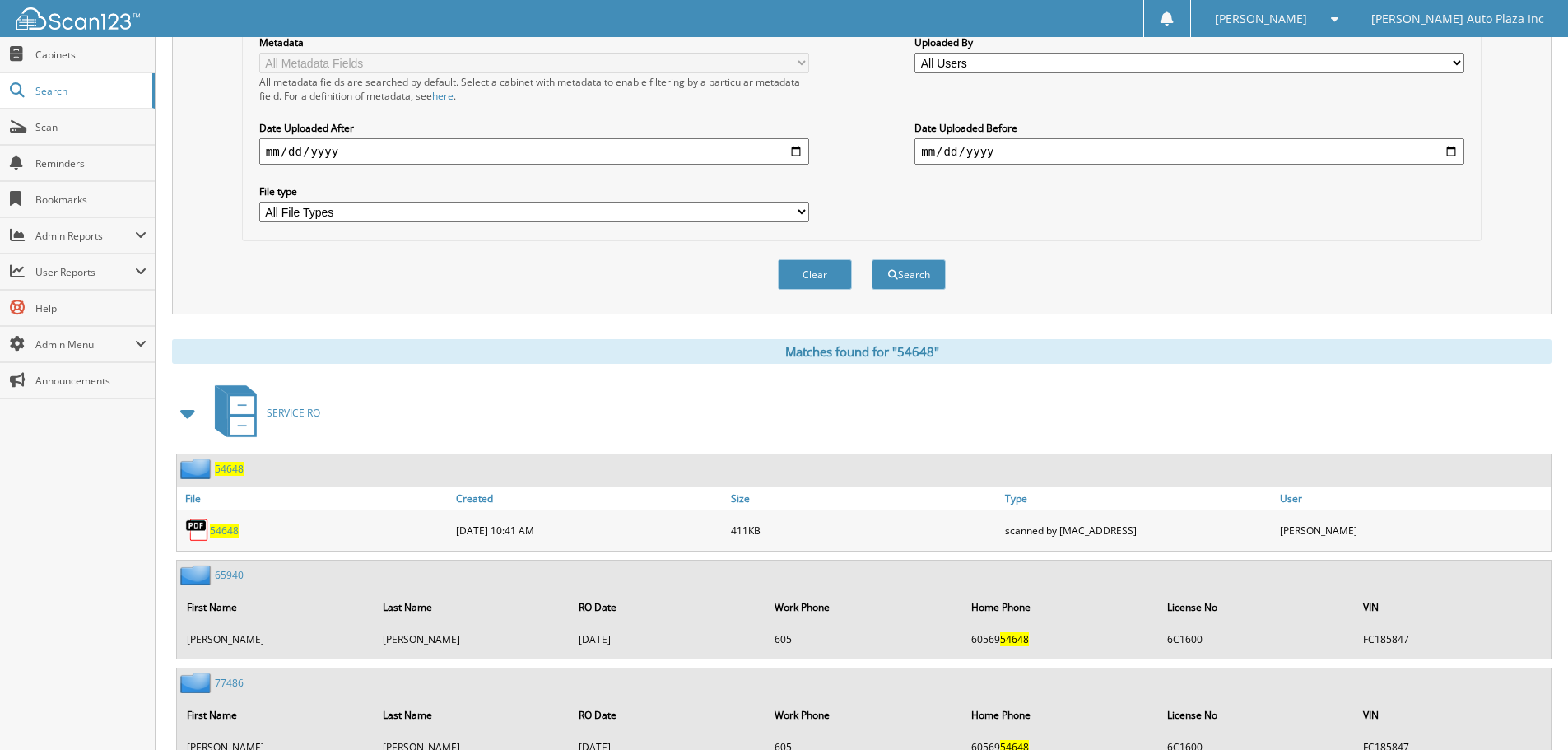
scroll to position [385, 0]
click at [217, 530] on span "54648" at bounding box center [224, 529] width 29 height 14
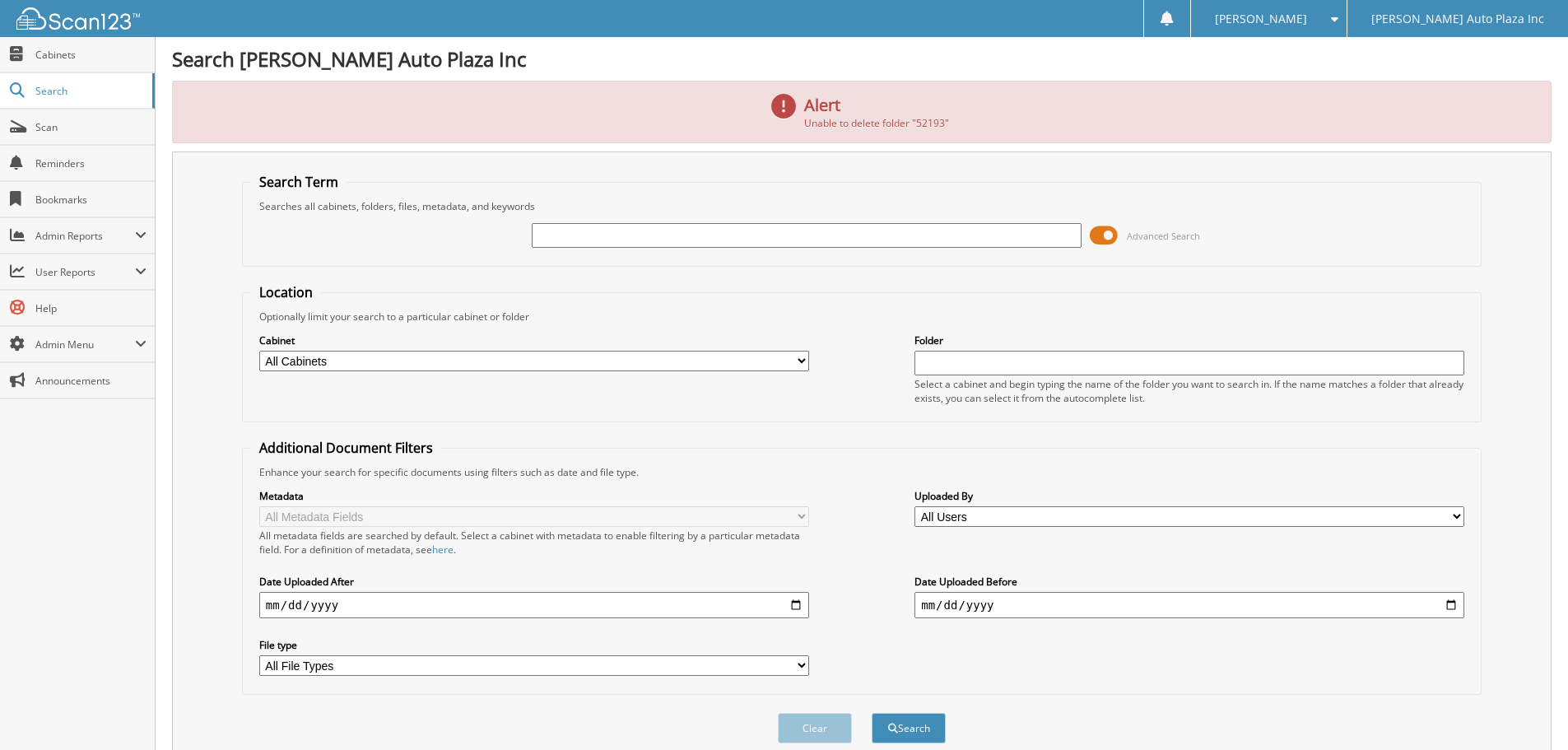
click at [585, 235] on input "text" at bounding box center [806, 235] width 550 height 25
type input "52193"
click at [871, 713] on button "Search" at bounding box center [908, 728] width 74 height 30
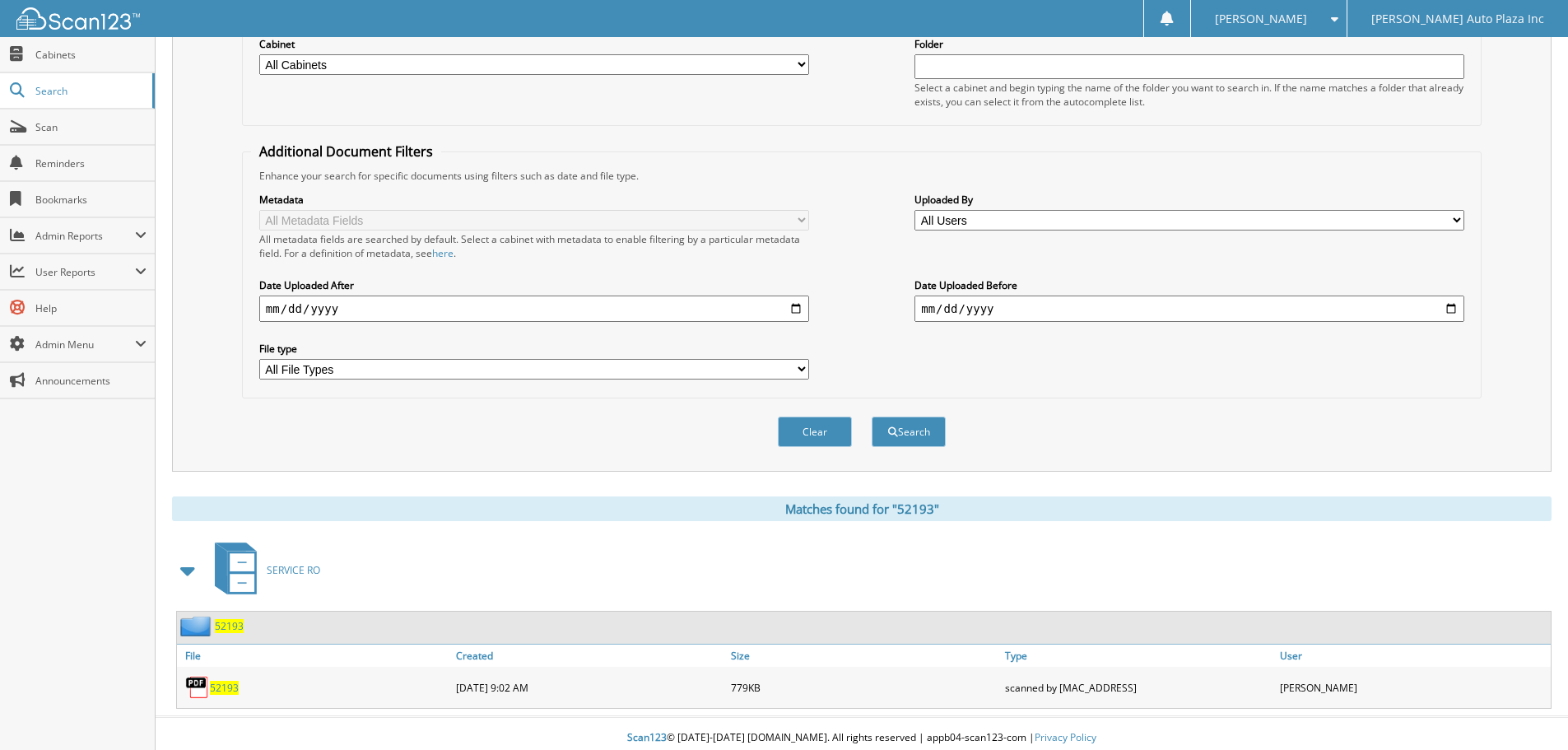
scroll to position [235, 0]
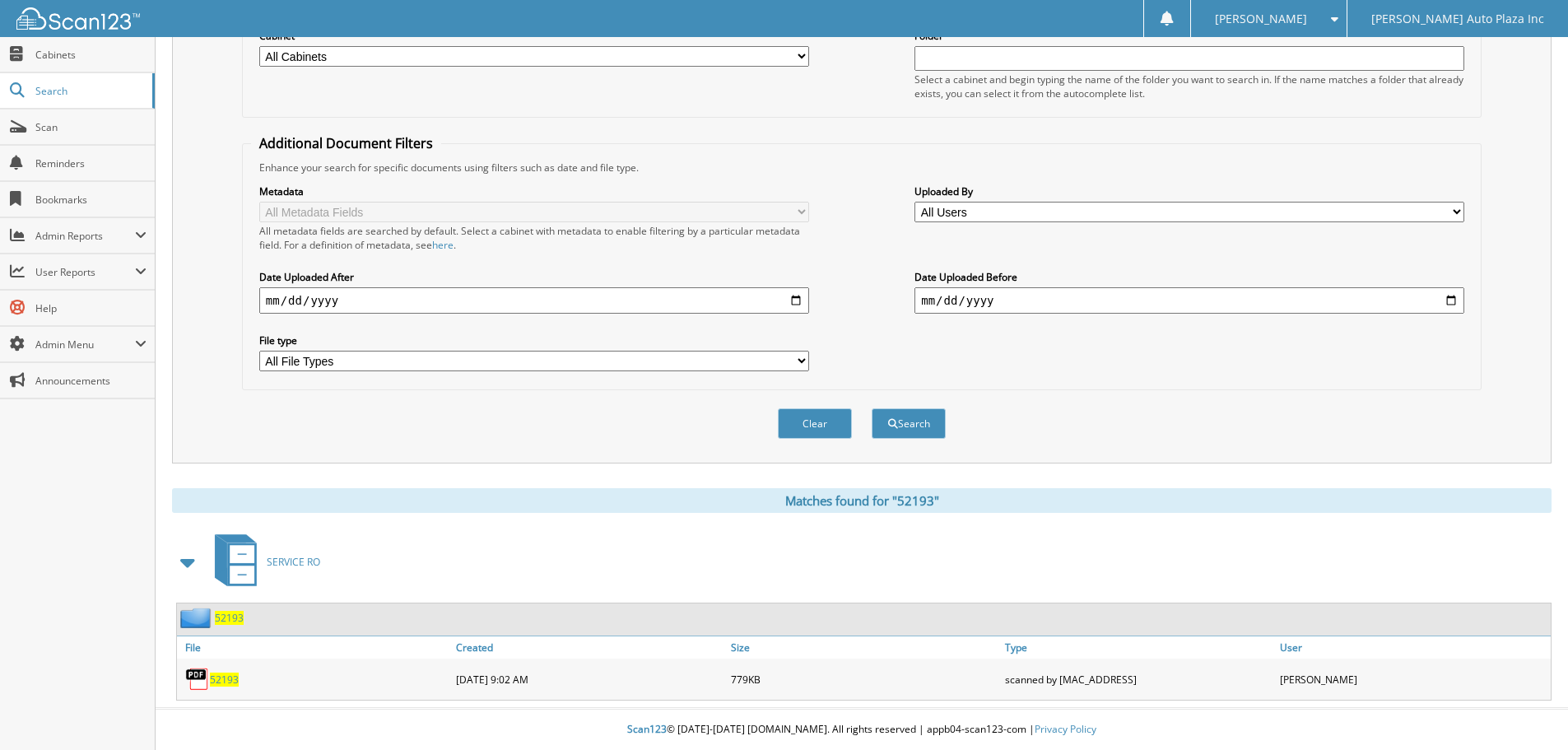
click at [215, 675] on span "52193" at bounding box center [224, 680] width 29 height 14
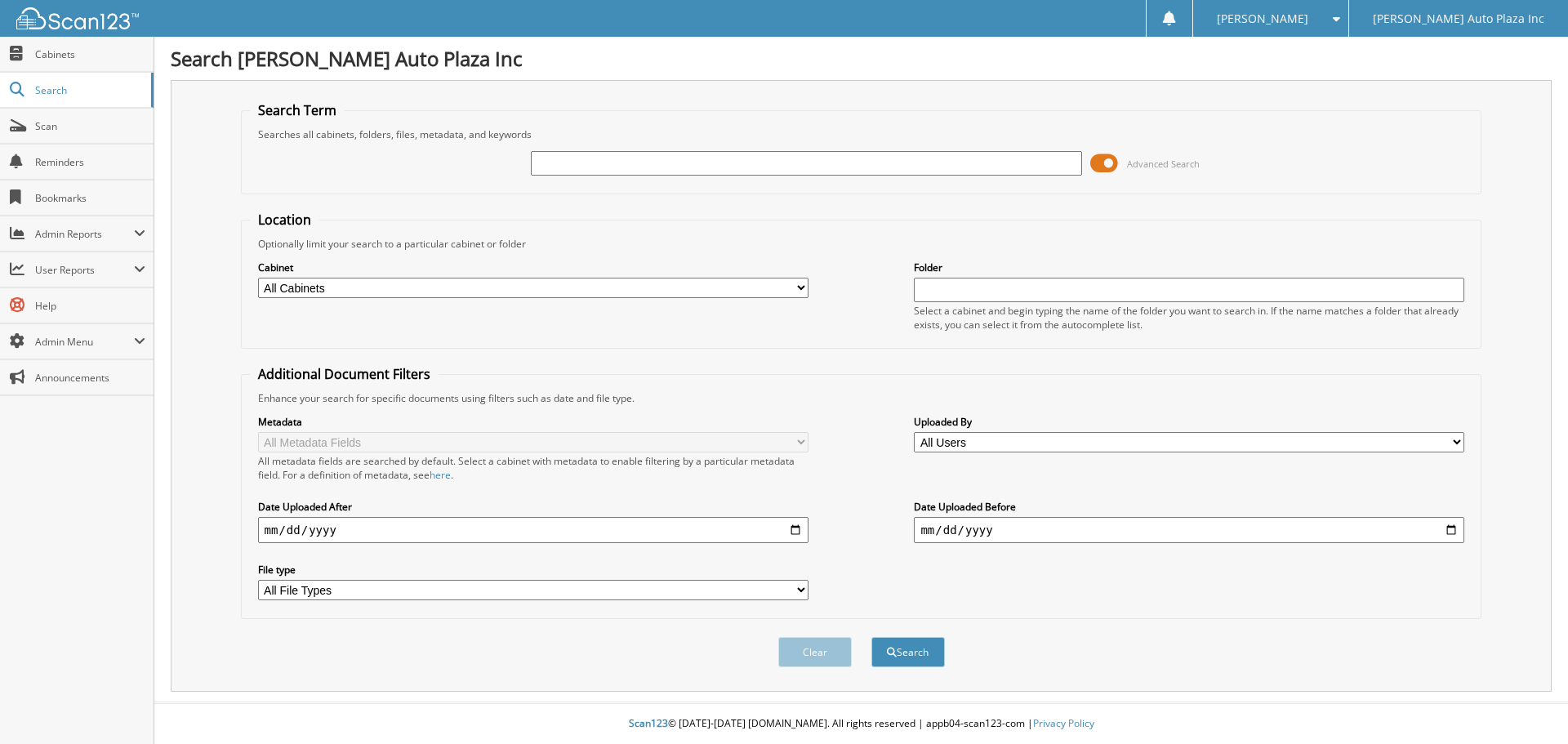
click at [688, 168] on input "text" at bounding box center [805, 163] width 550 height 25
type input "52224"
click at [872, 637] on button "Search" at bounding box center [908, 652] width 73 height 30
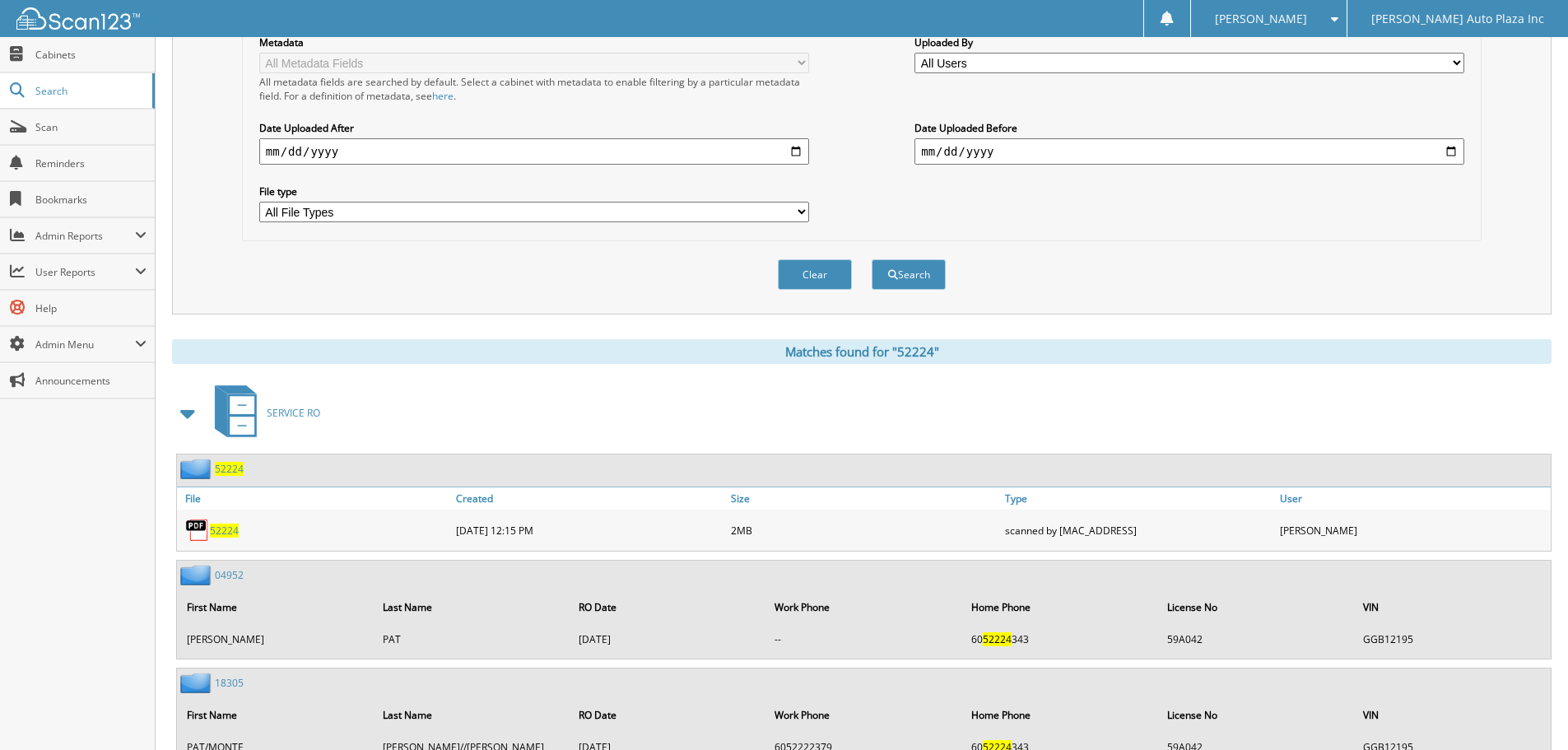
scroll to position [385, 0]
click at [223, 530] on span "52224" at bounding box center [224, 529] width 29 height 14
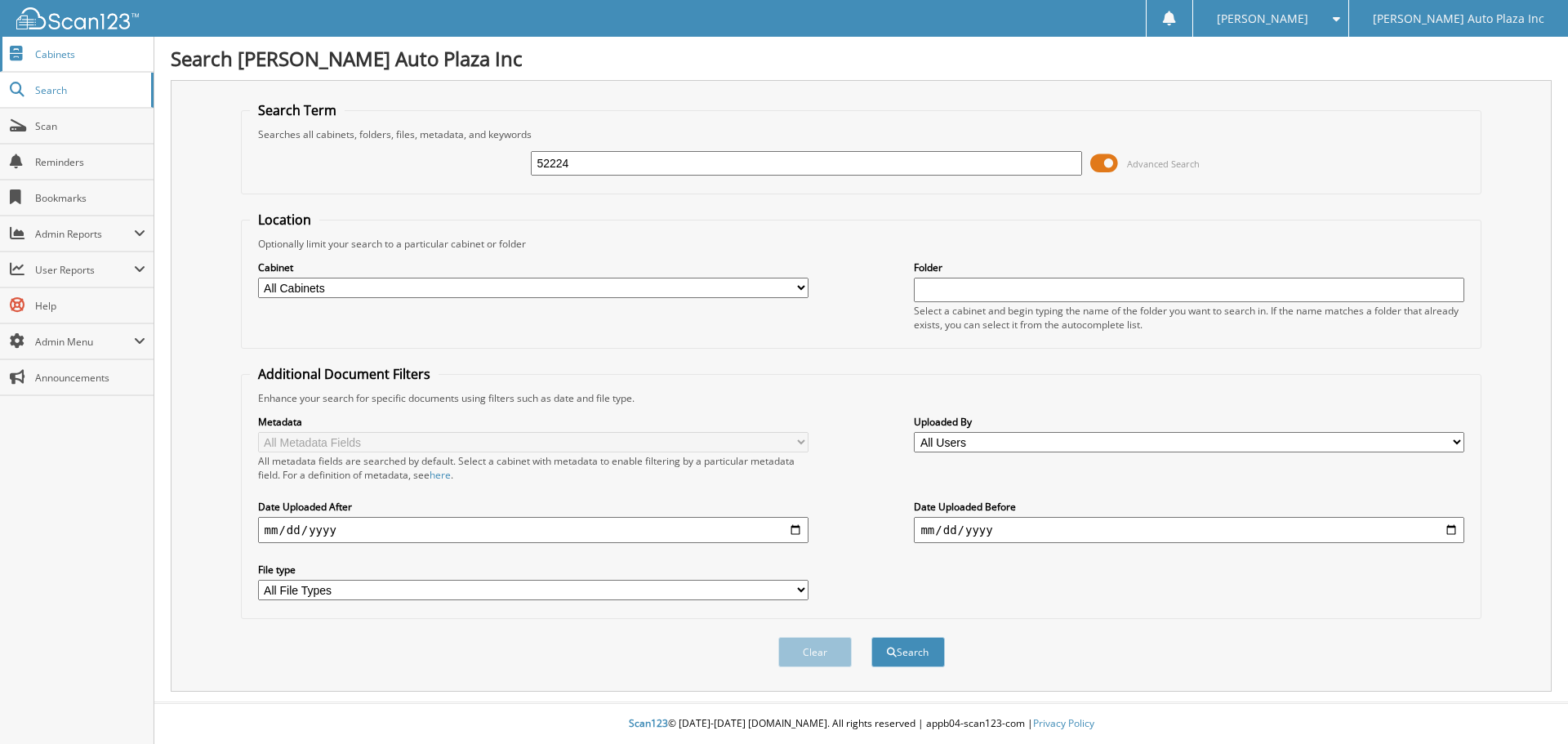
click at [60, 56] on span "Cabinets" at bounding box center [89, 55] width 110 height 14
click at [67, 61] on span "Cabinets" at bounding box center [89, 55] width 110 height 14
click at [636, 166] on input "text" at bounding box center [805, 163] width 550 height 25
type input "53322"
click at [872, 637] on button "Search" at bounding box center [908, 652] width 73 height 30
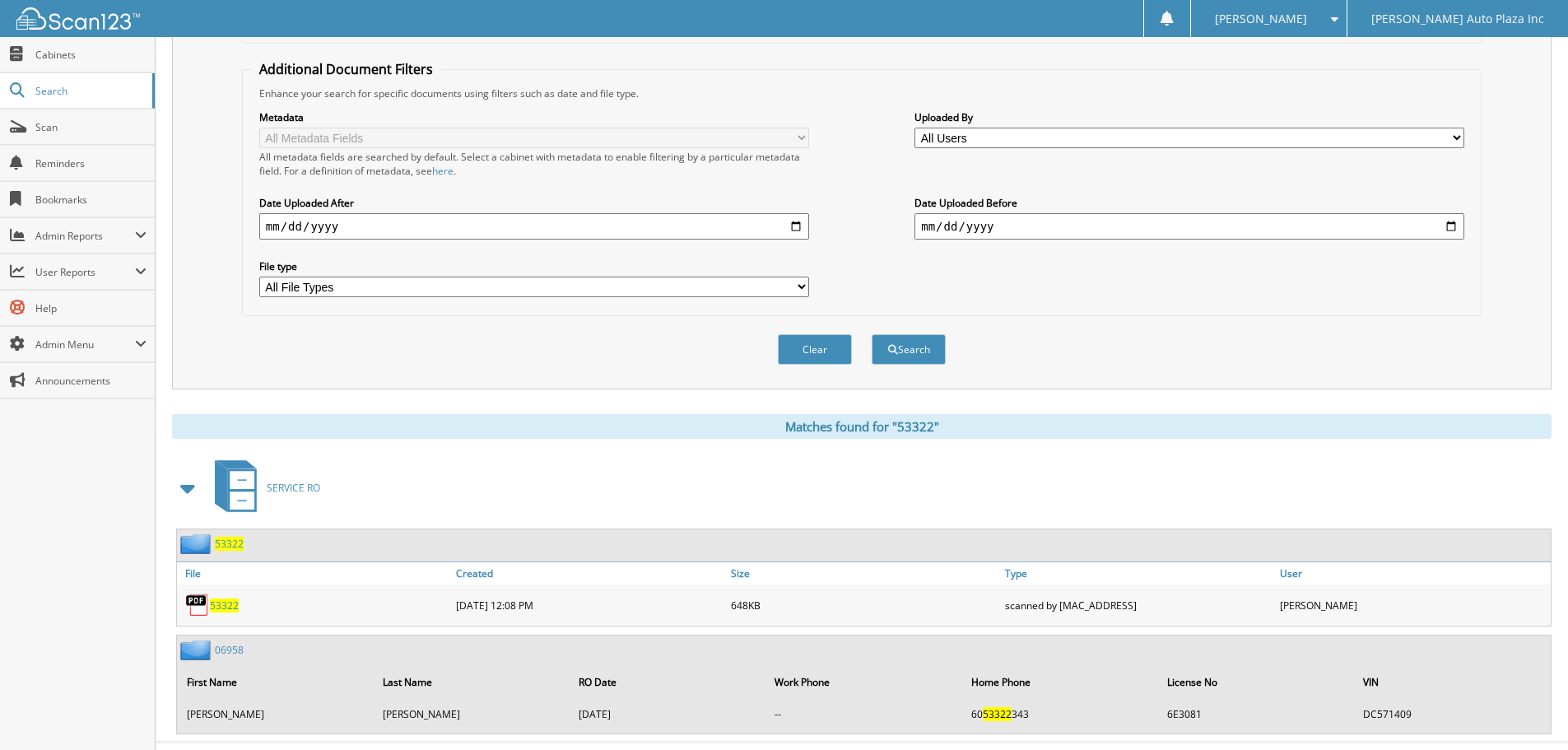
scroll to position [343, 0]
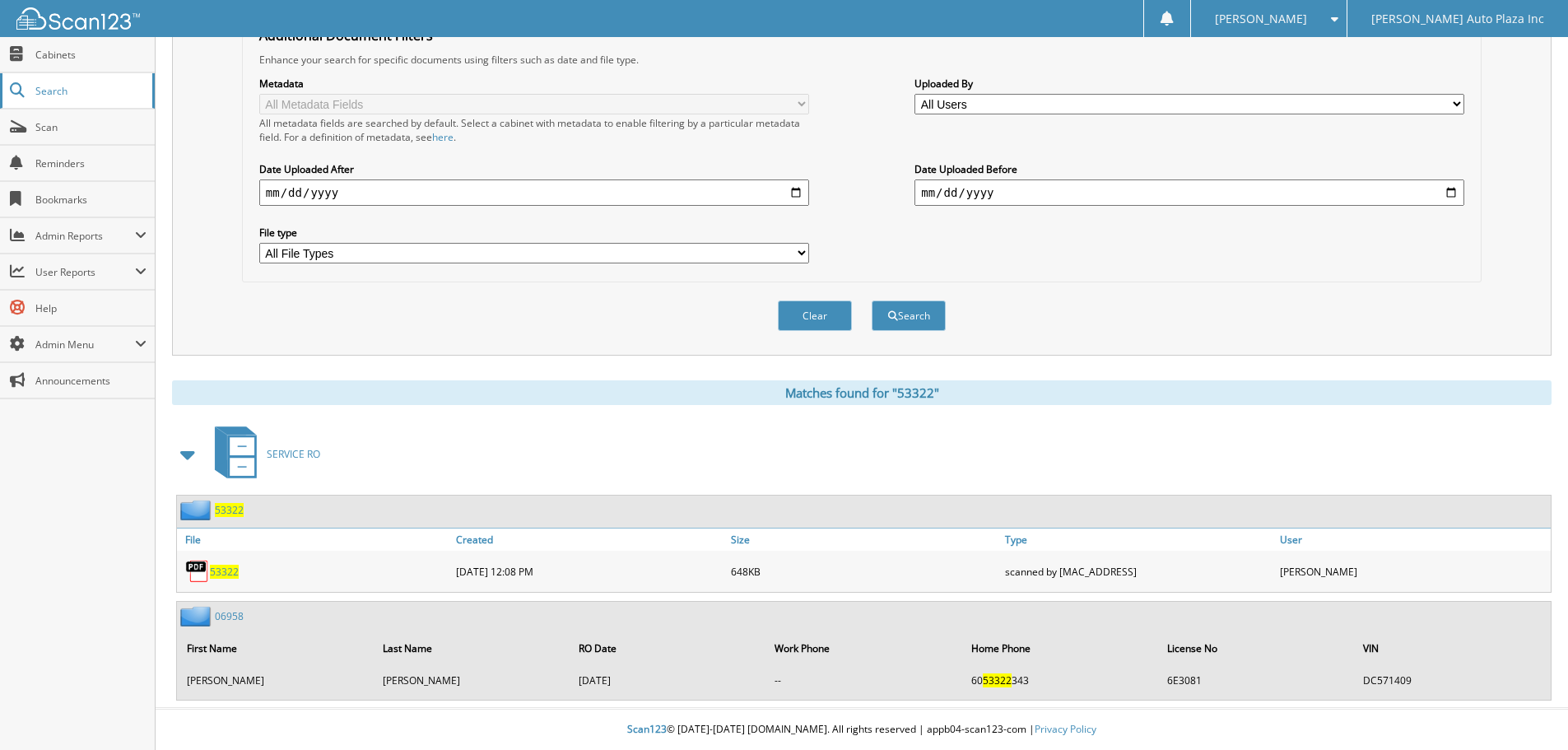
click at [48, 90] on span "Search" at bounding box center [89, 91] width 109 height 14
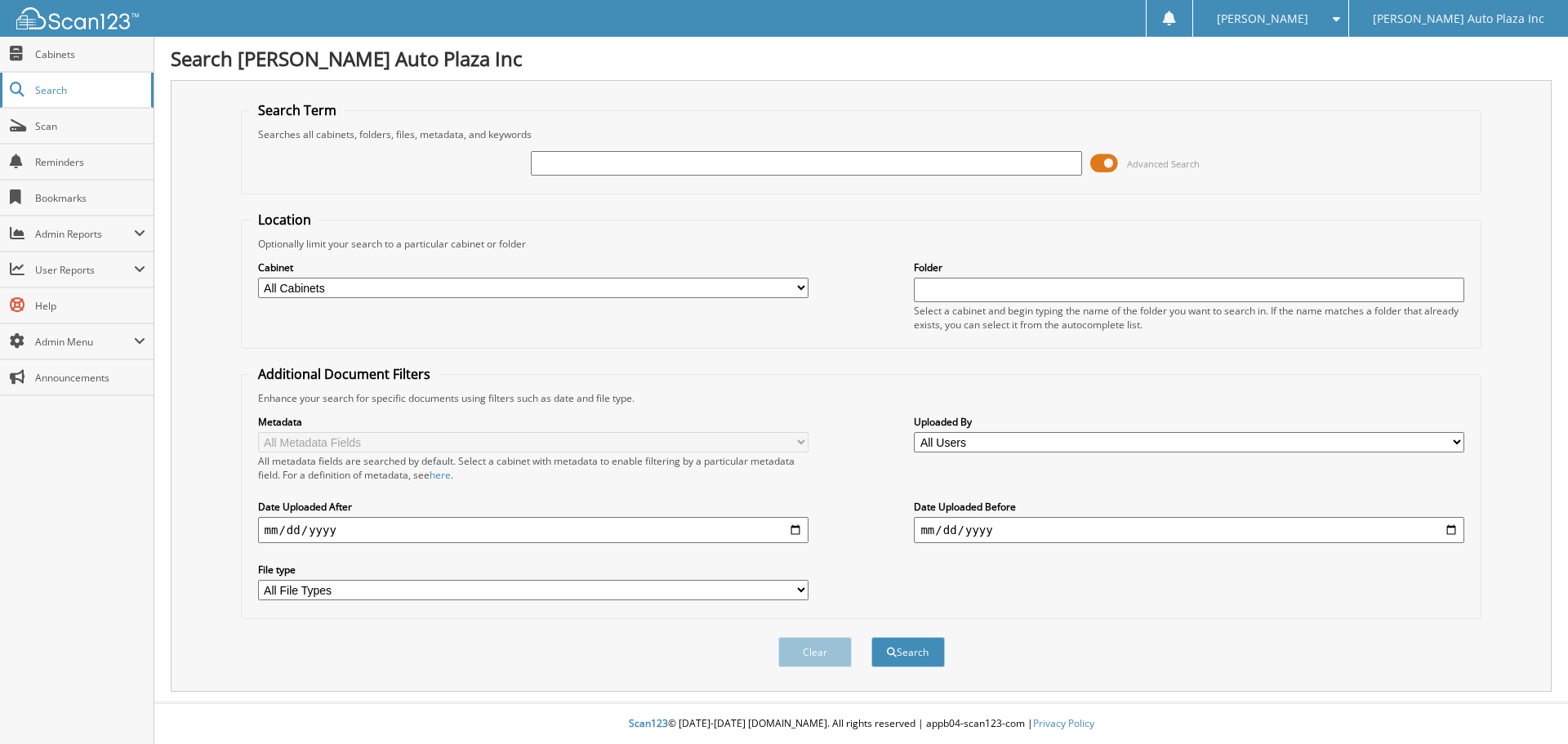
click at [58, 90] on span "Search" at bounding box center [88, 90] width 108 height 14
click at [46, 58] on span "Cabinets" at bounding box center [89, 55] width 110 height 14
